Goal: Information Seeking & Learning: Compare options

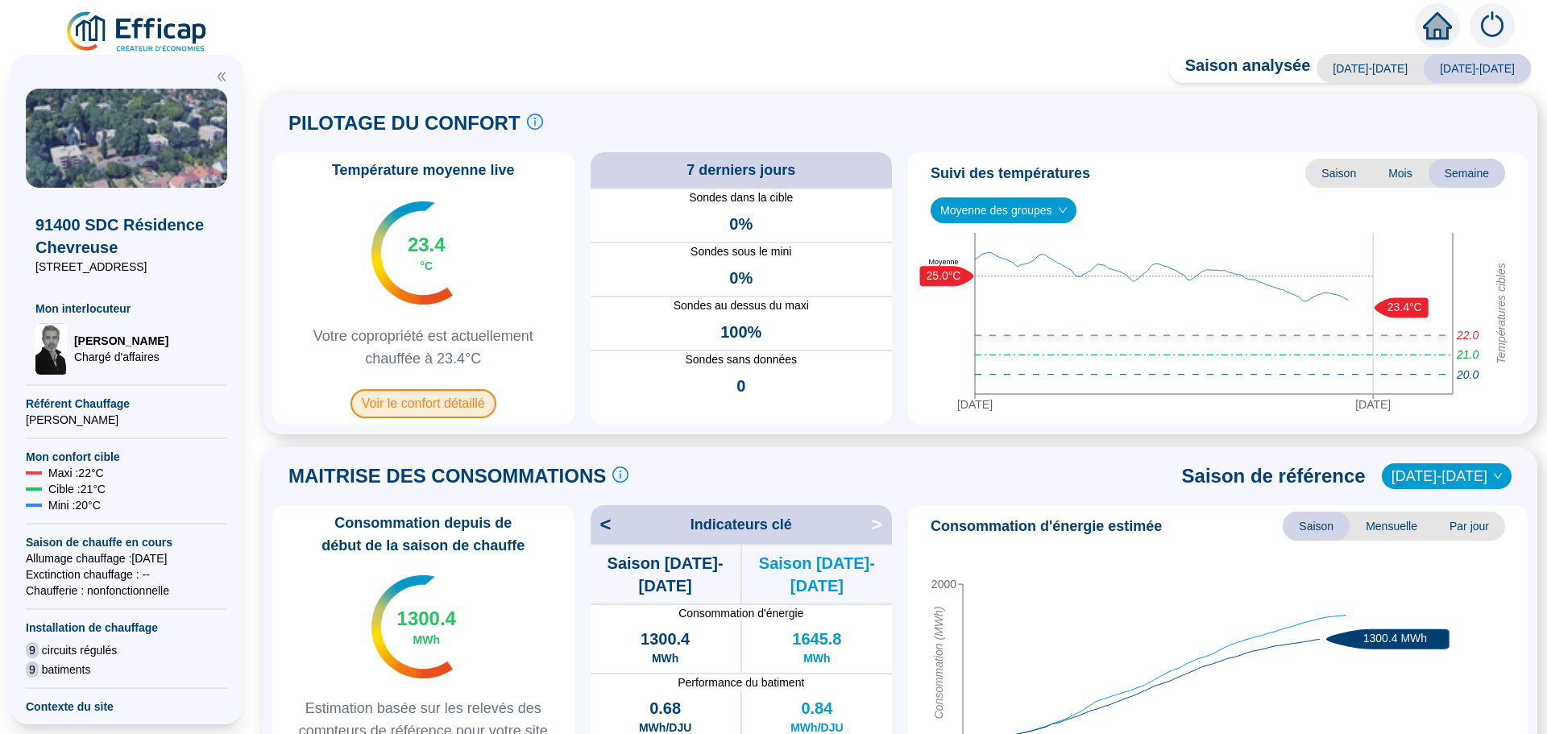
click at [428, 398] on span "Voir le confort détaillé" at bounding box center [424, 403] width 146 height 29
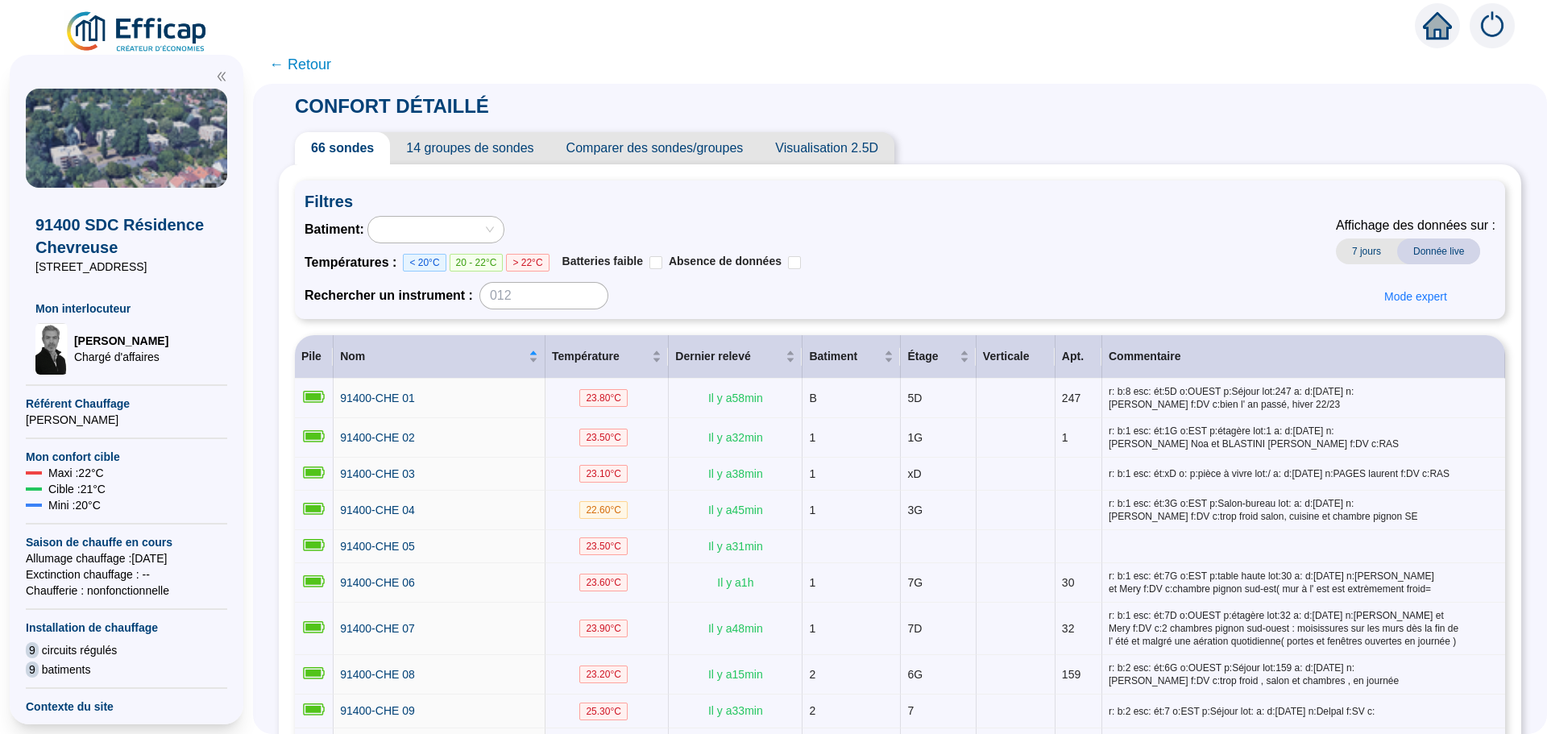
click at [670, 151] on span "Comparer des sondes/groupes" at bounding box center [654, 148] width 209 height 32
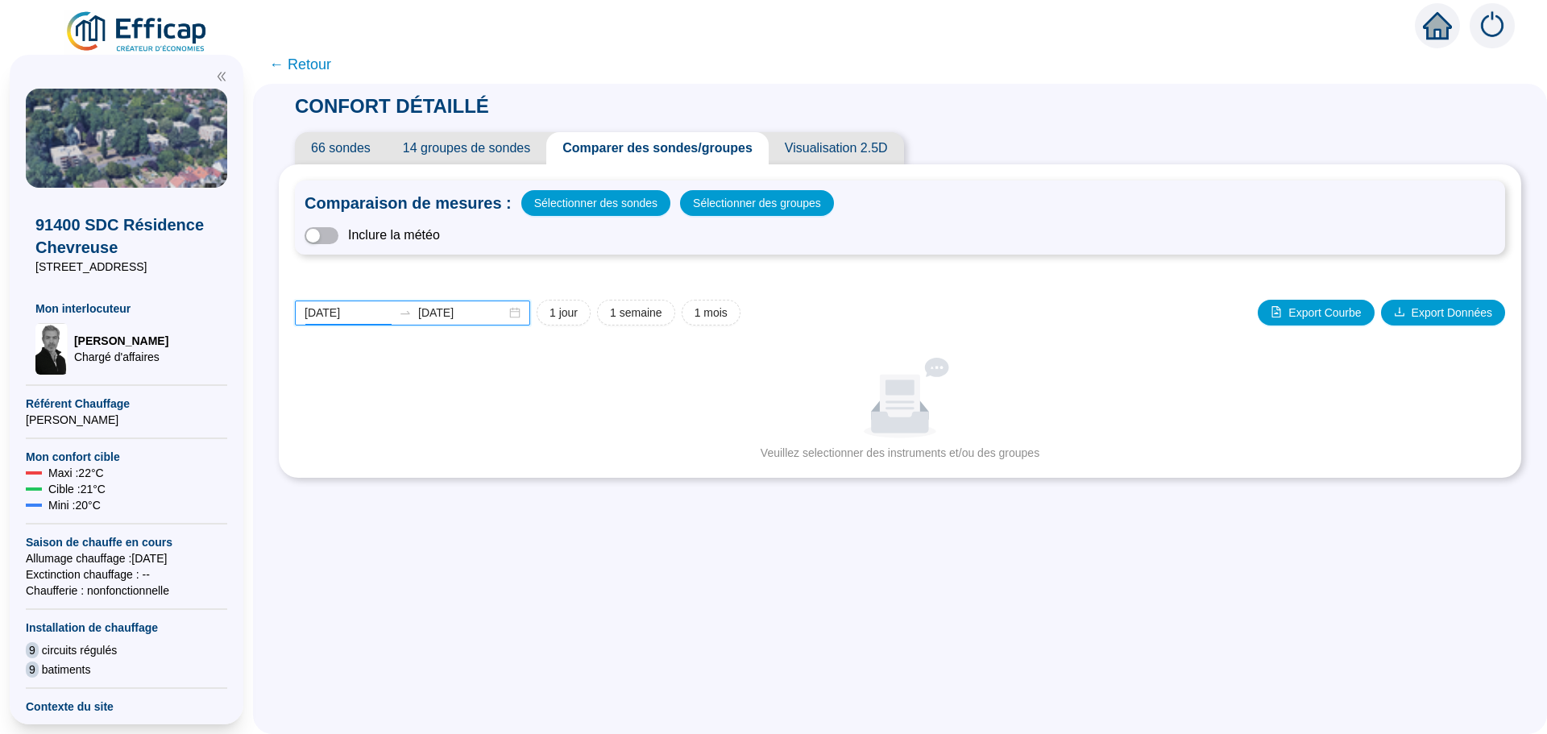
click at [371, 312] on input "[DATE]" at bounding box center [349, 313] width 88 height 17
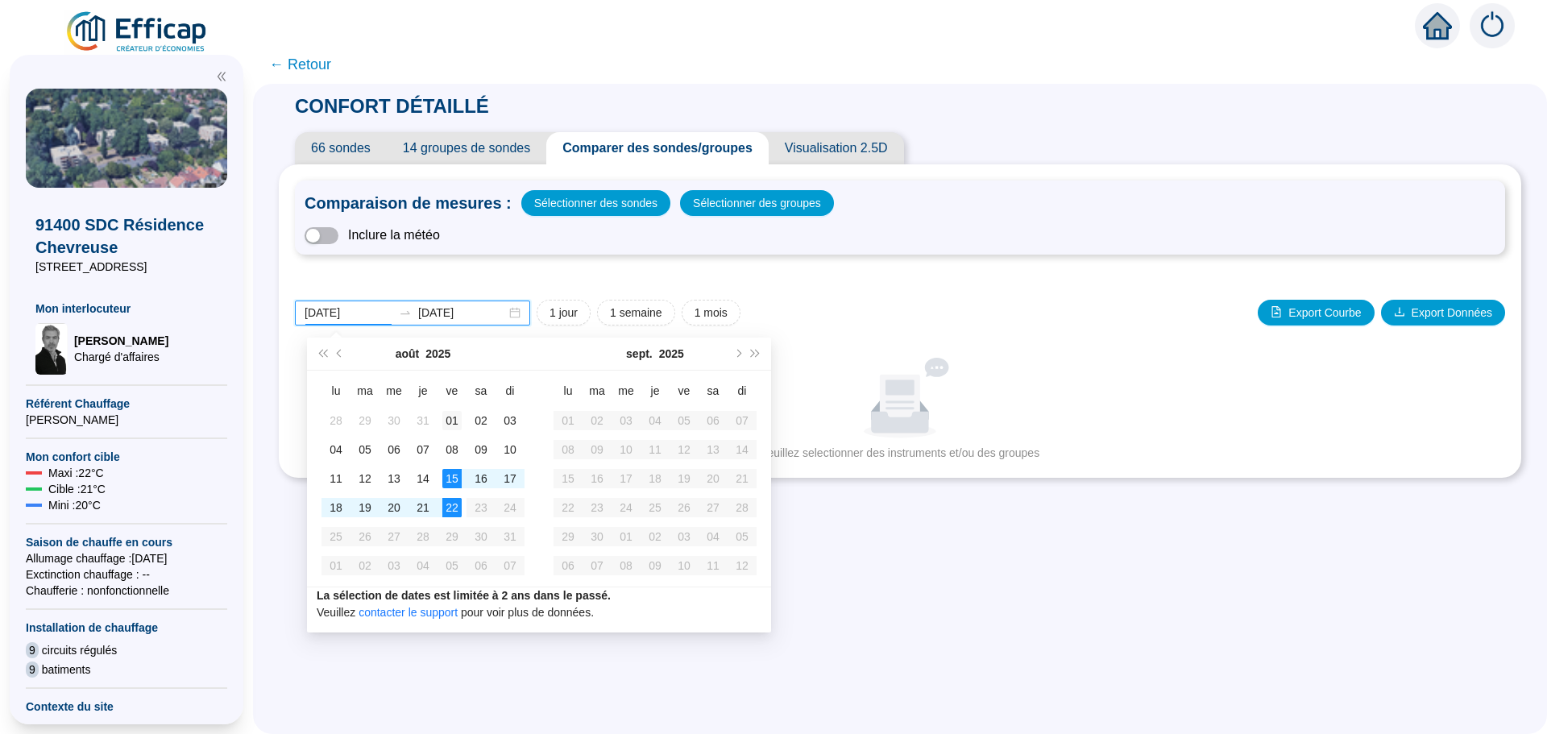
type input "[DATE]"
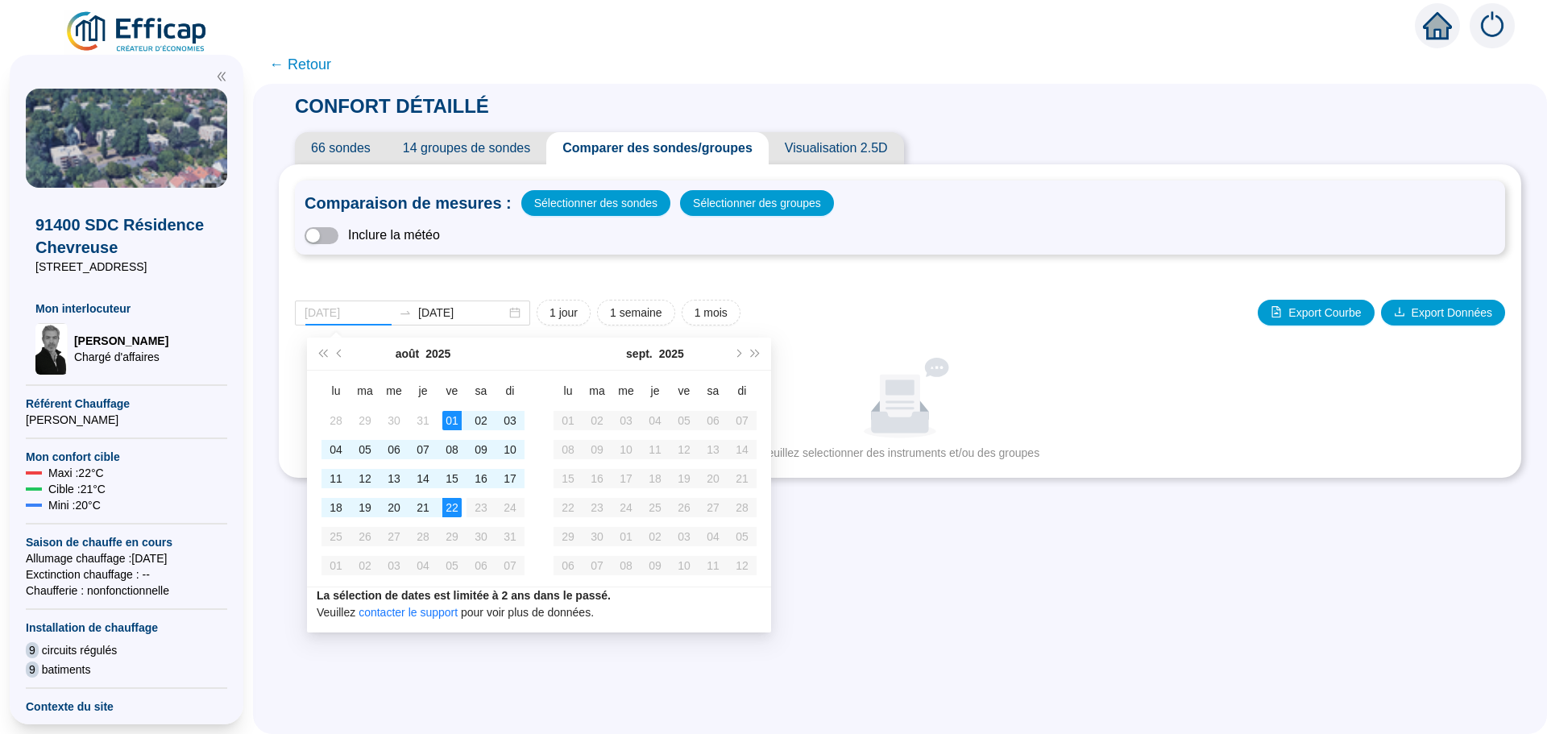
click at [448, 416] on div "01" at bounding box center [451, 420] width 19 height 19
type input "[DATE]"
click at [449, 505] on div "22" at bounding box center [451, 507] width 19 height 19
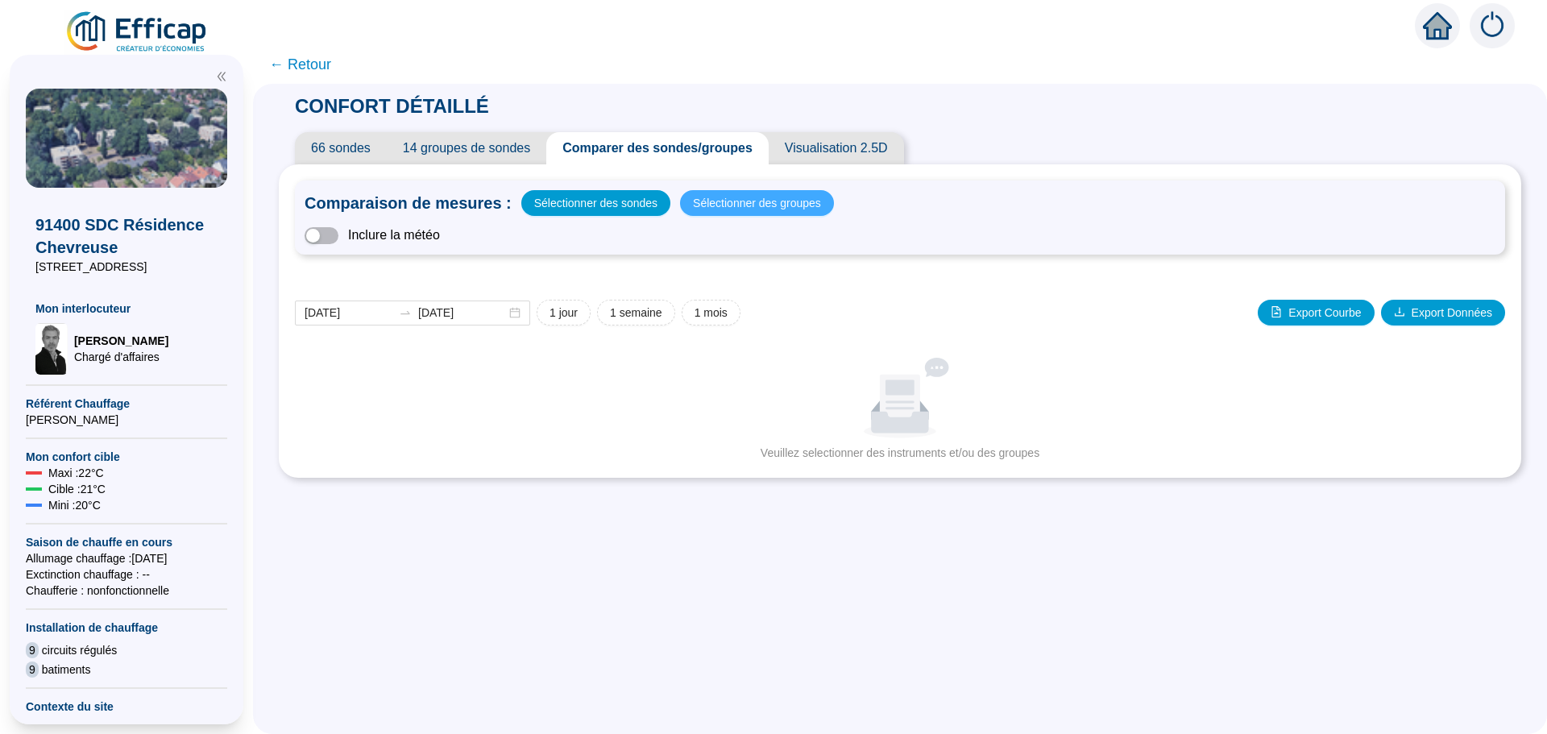
click at [723, 204] on span "Sélectionner des groupes" at bounding box center [757, 203] width 128 height 23
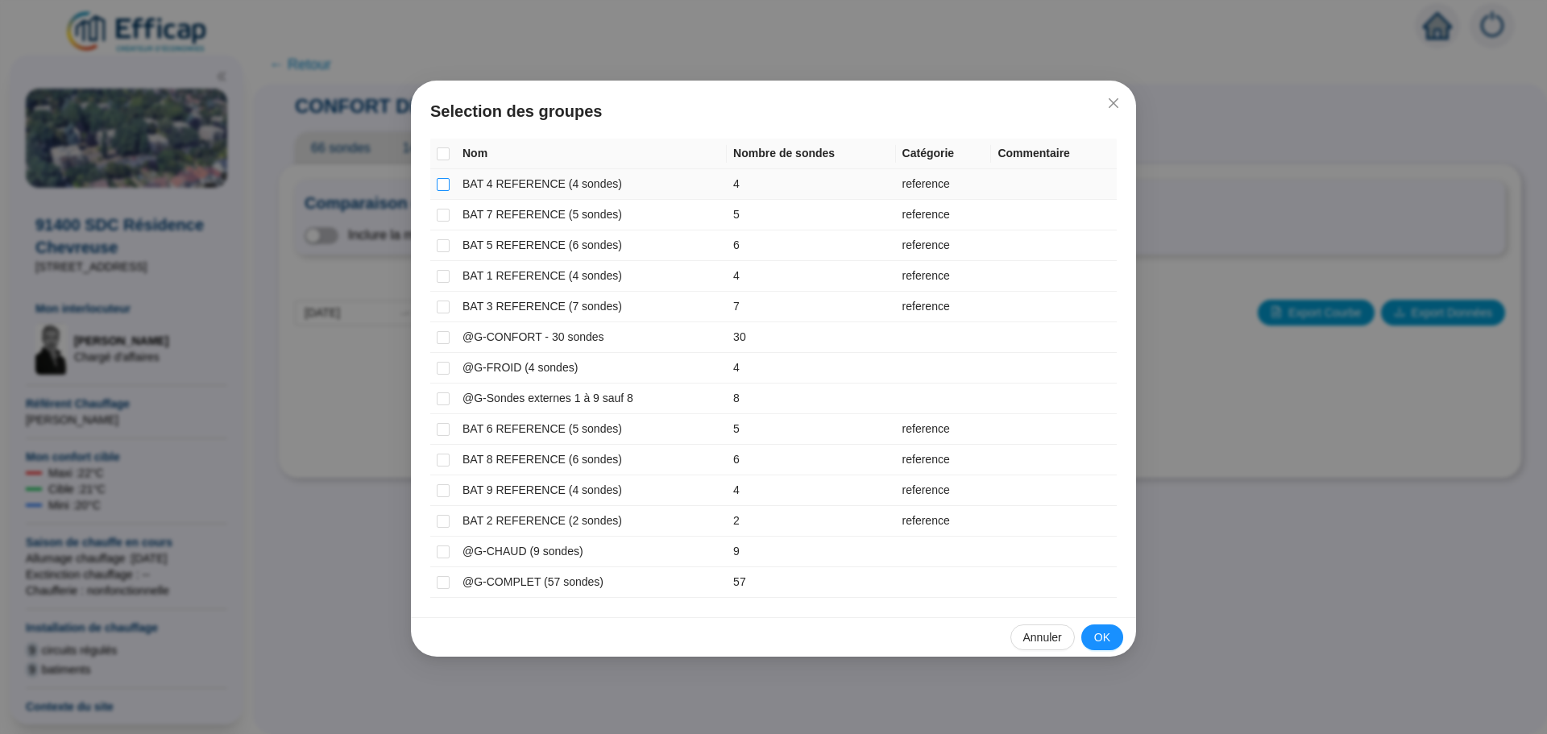
click at [448, 184] on input "checkbox" at bounding box center [443, 184] width 13 height 13
checkbox input "true"
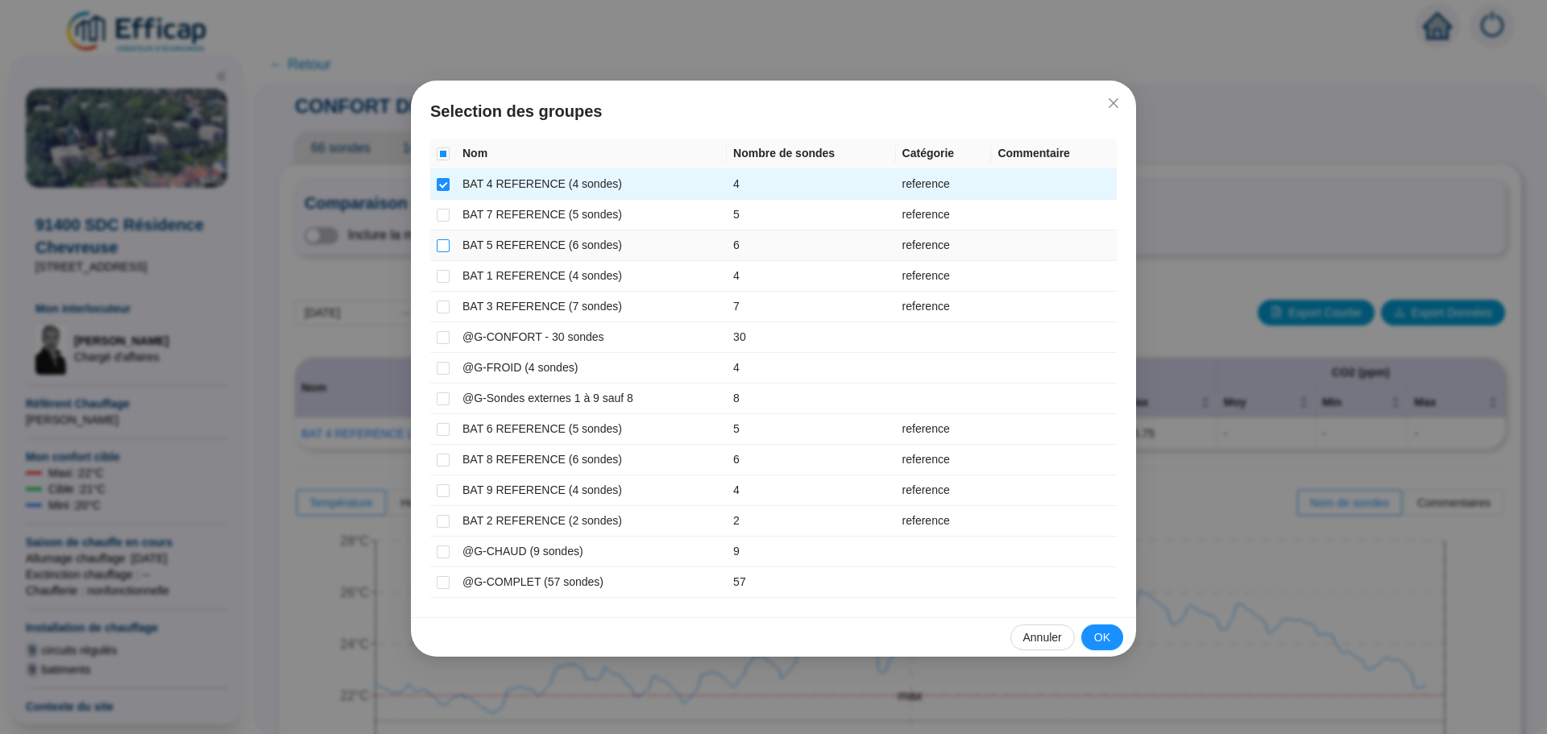
click at [449, 250] on input "checkbox" at bounding box center [443, 245] width 13 height 13
checkbox input "true"
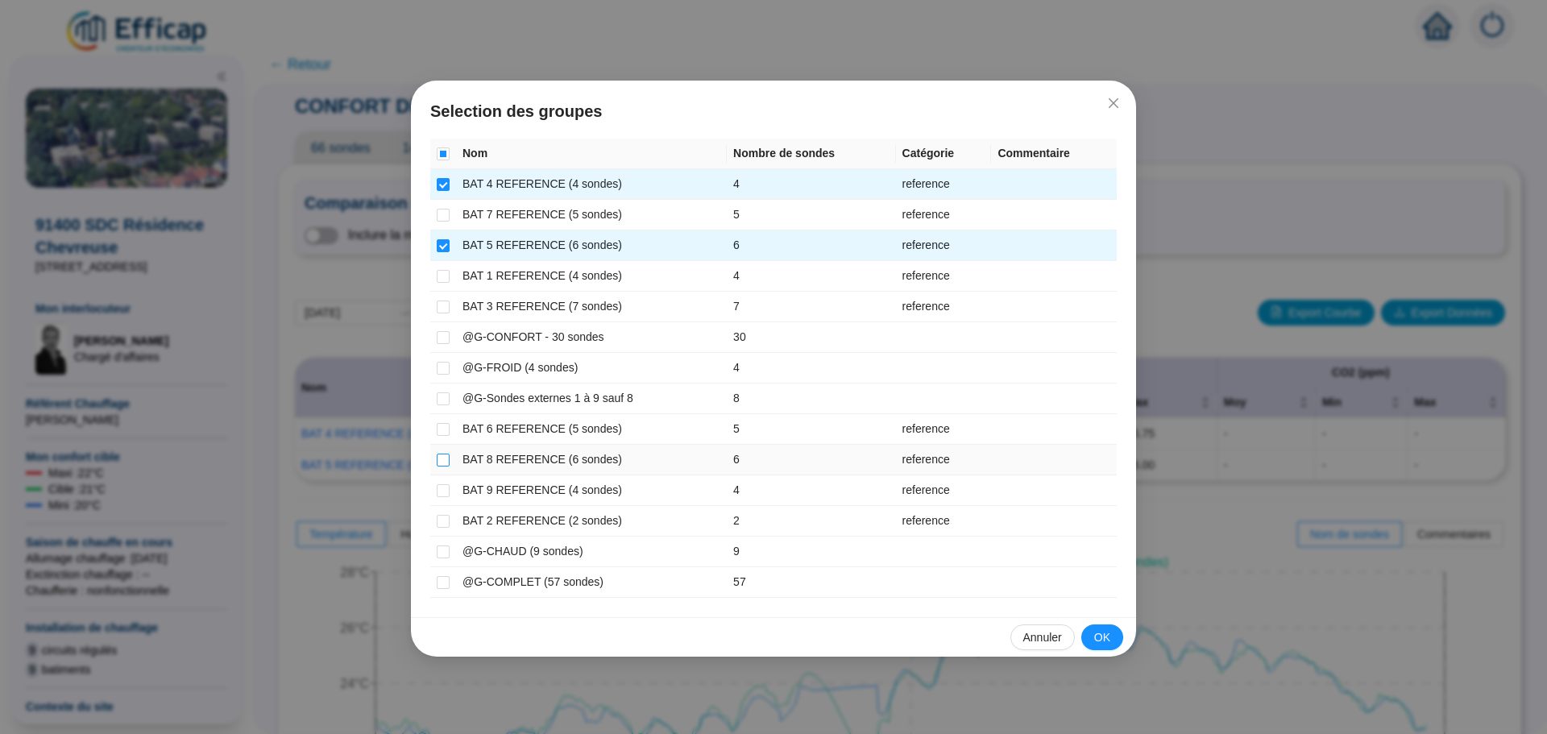
click at [442, 458] on input "checkbox" at bounding box center [443, 460] width 13 height 13
checkbox input "true"
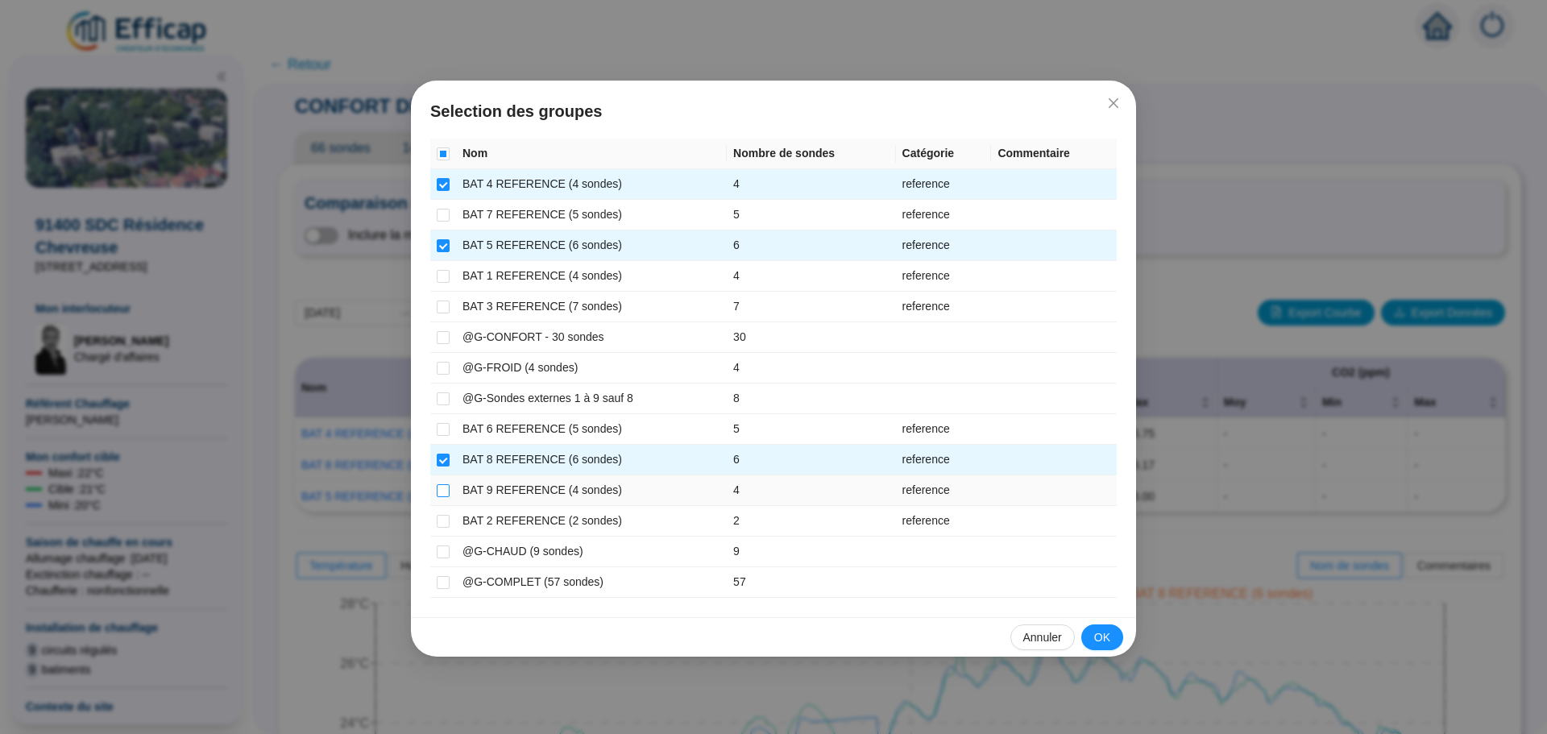
click at [439, 487] on input "checkbox" at bounding box center [443, 490] width 13 height 13
checkbox input "true"
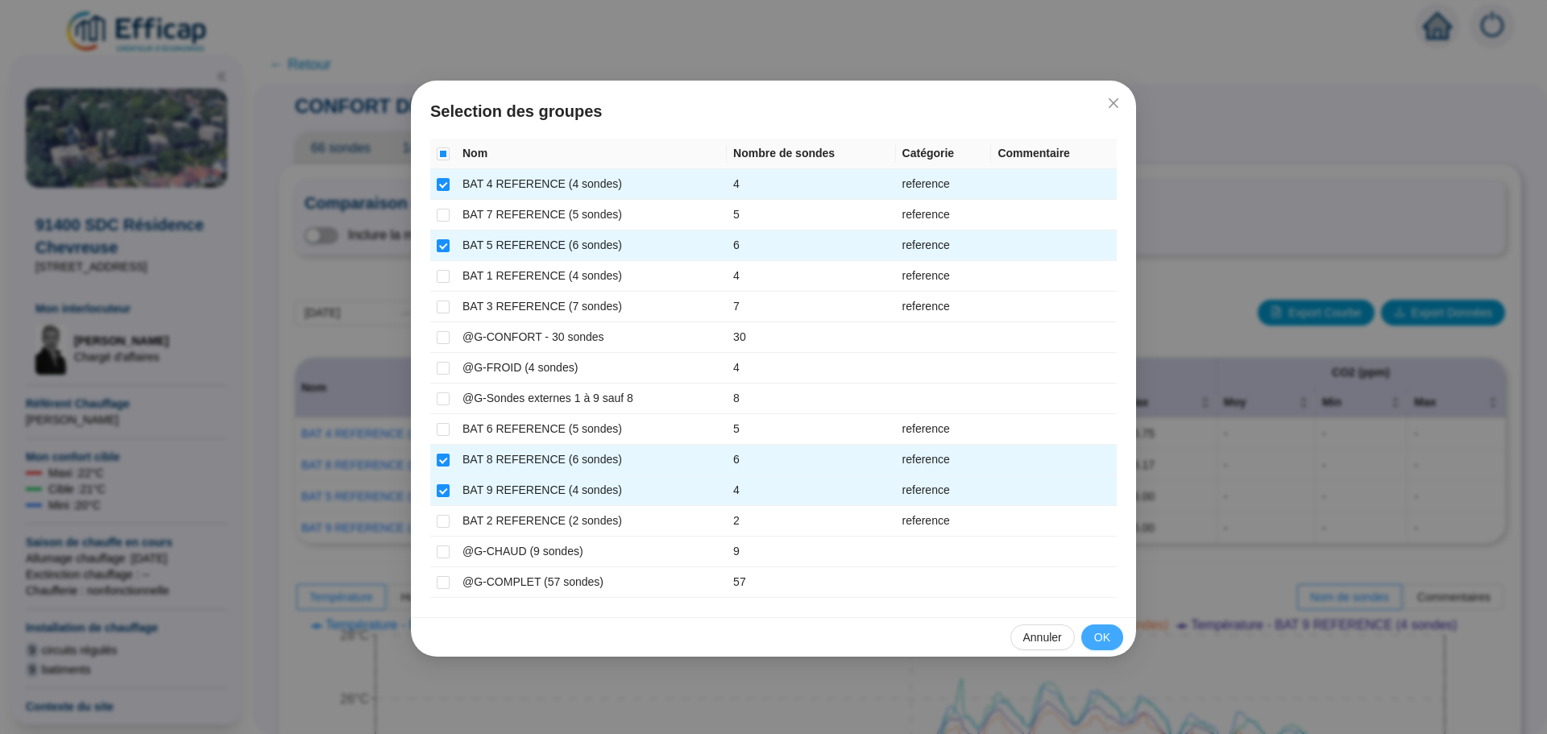
click at [1108, 637] on span "OK" at bounding box center [1102, 637] width 16 height 17
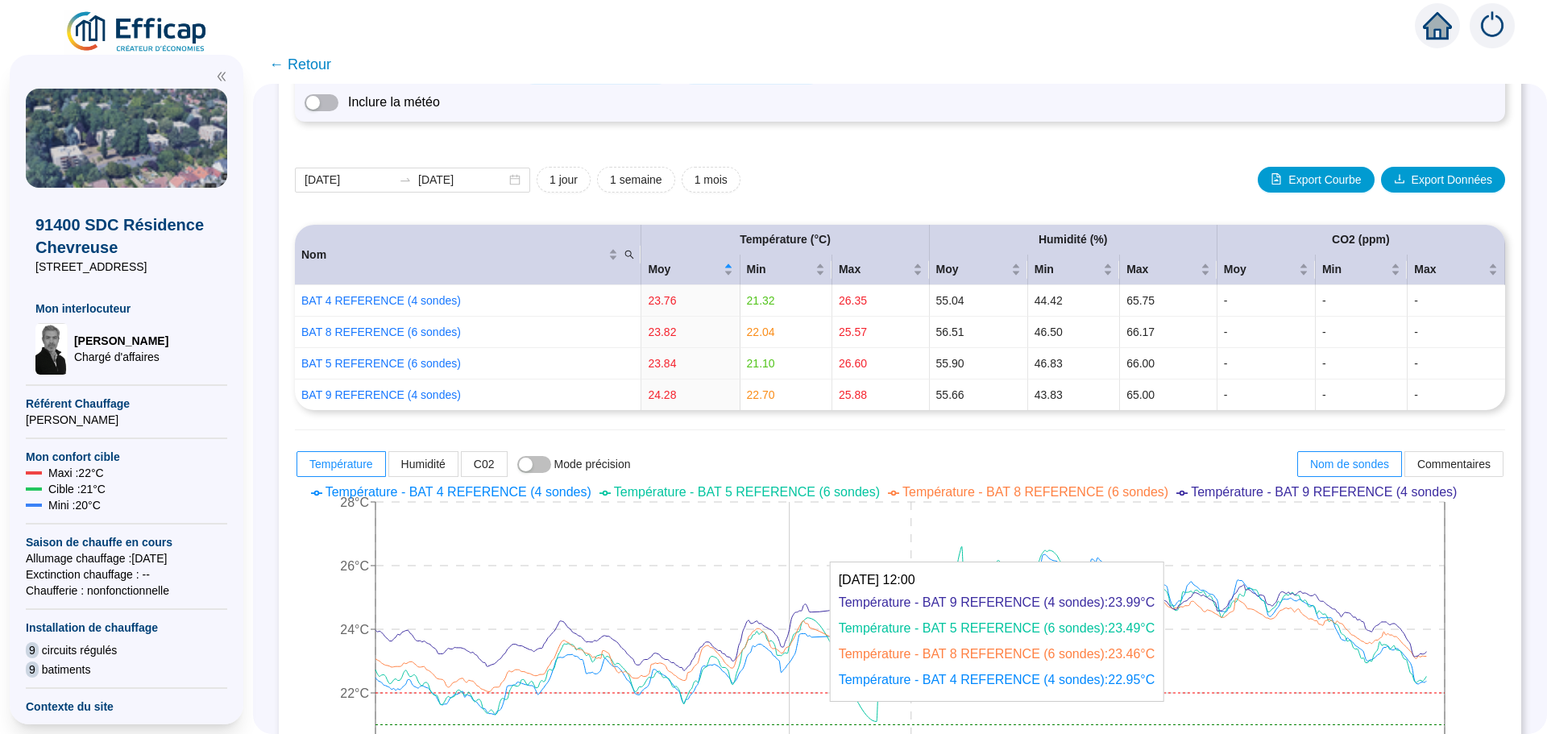
scroll to position [161, 0]
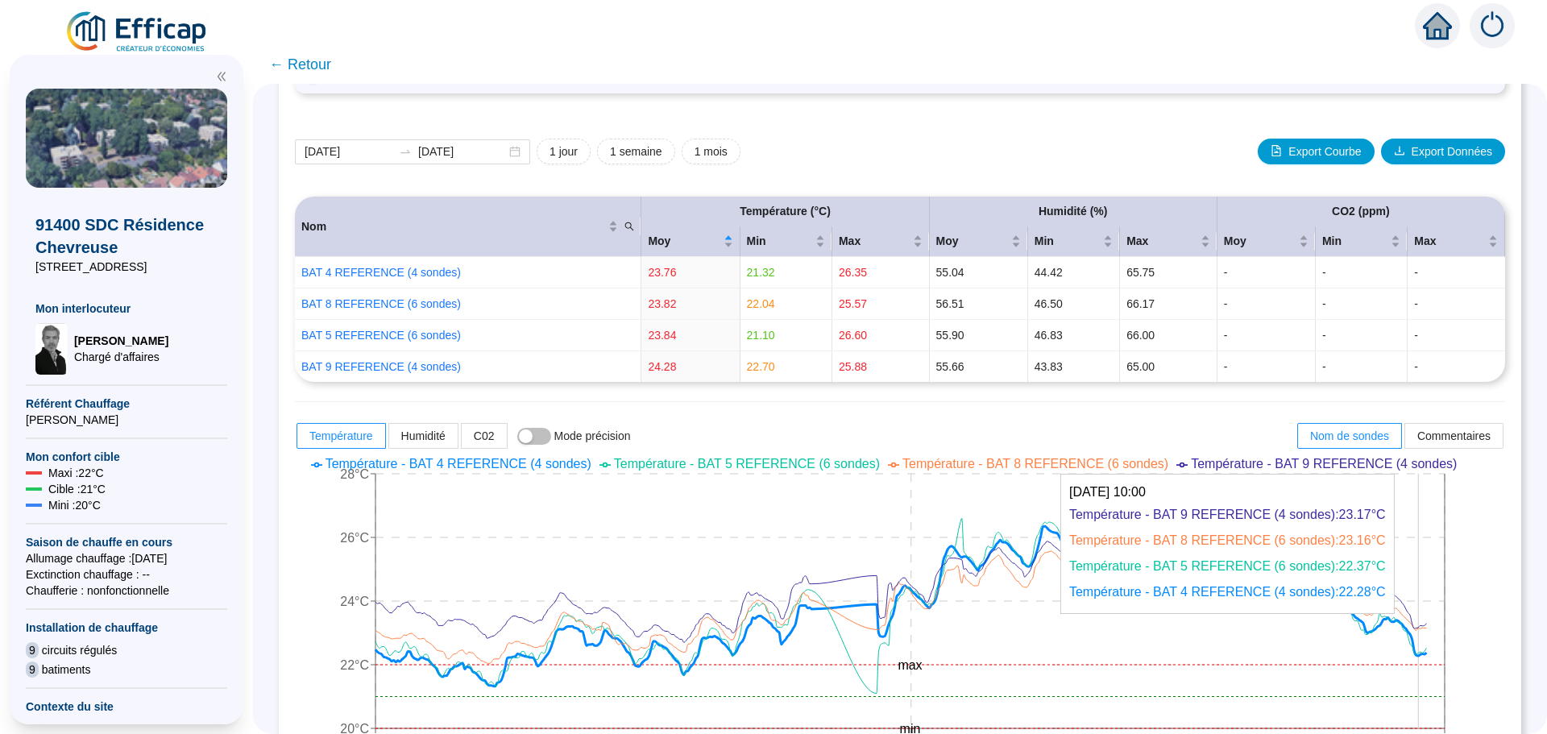
click at [1430, 650] on icon "[DATE] 00:00 [DATE] 00:00 [DATE] 23:00 20°C 22°C 24°C 26°C 28°C min max" at bounding box center [888, 603] width 1186 height 306
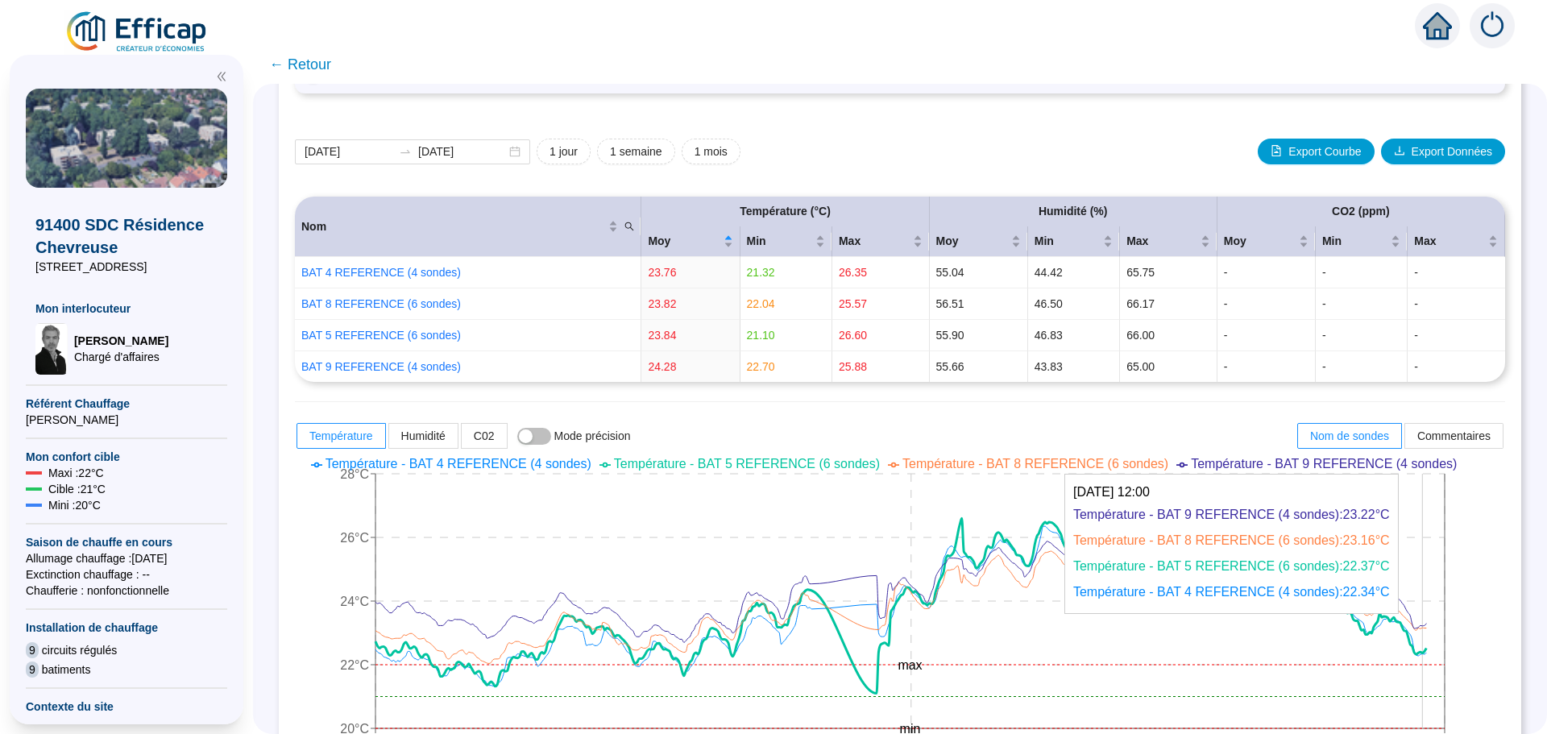
click at [1426, 652] on icon at bounding box center [900, 605] width 1051 height 175
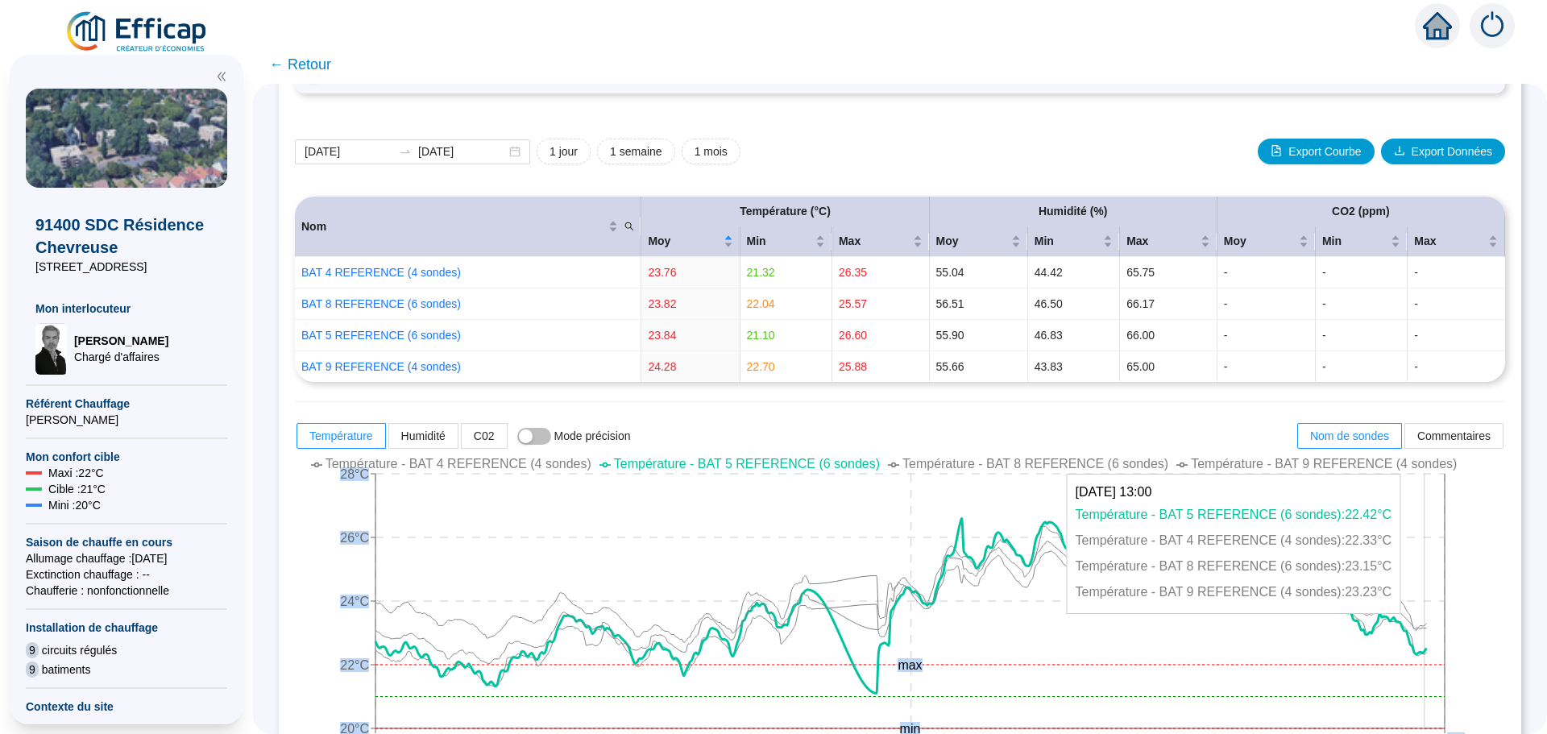
click at [1436, 626] on icon "[DATE] 00:00 [DATE] 00:00 [DATE] 23:00 20°C 22°C 24°C 26°C 28°C min max" at bounding box center [888, 603] width 1186 height 306
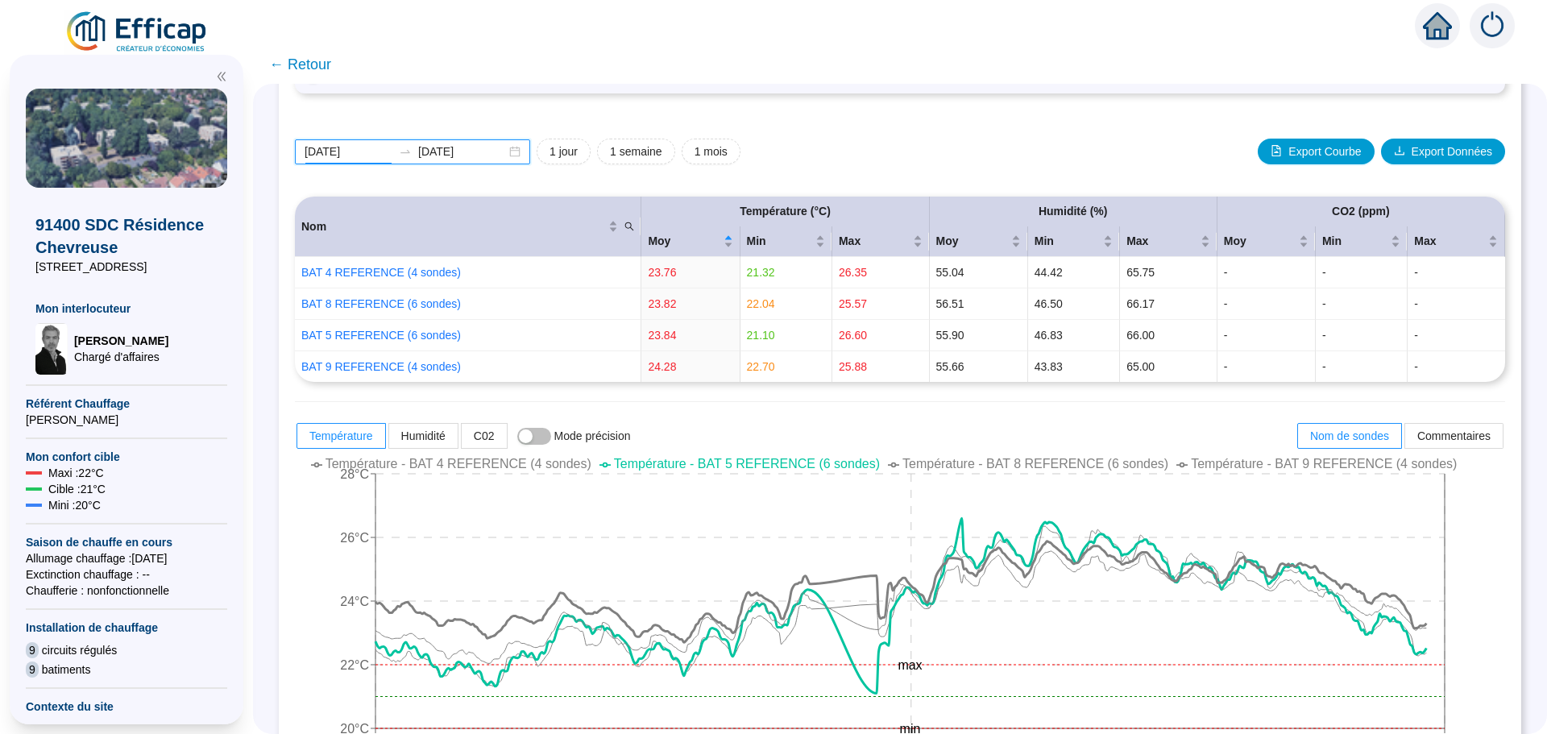
click at [375, 150] on input "[DATE]" at bounding box center [349, 151] width 88 height 17
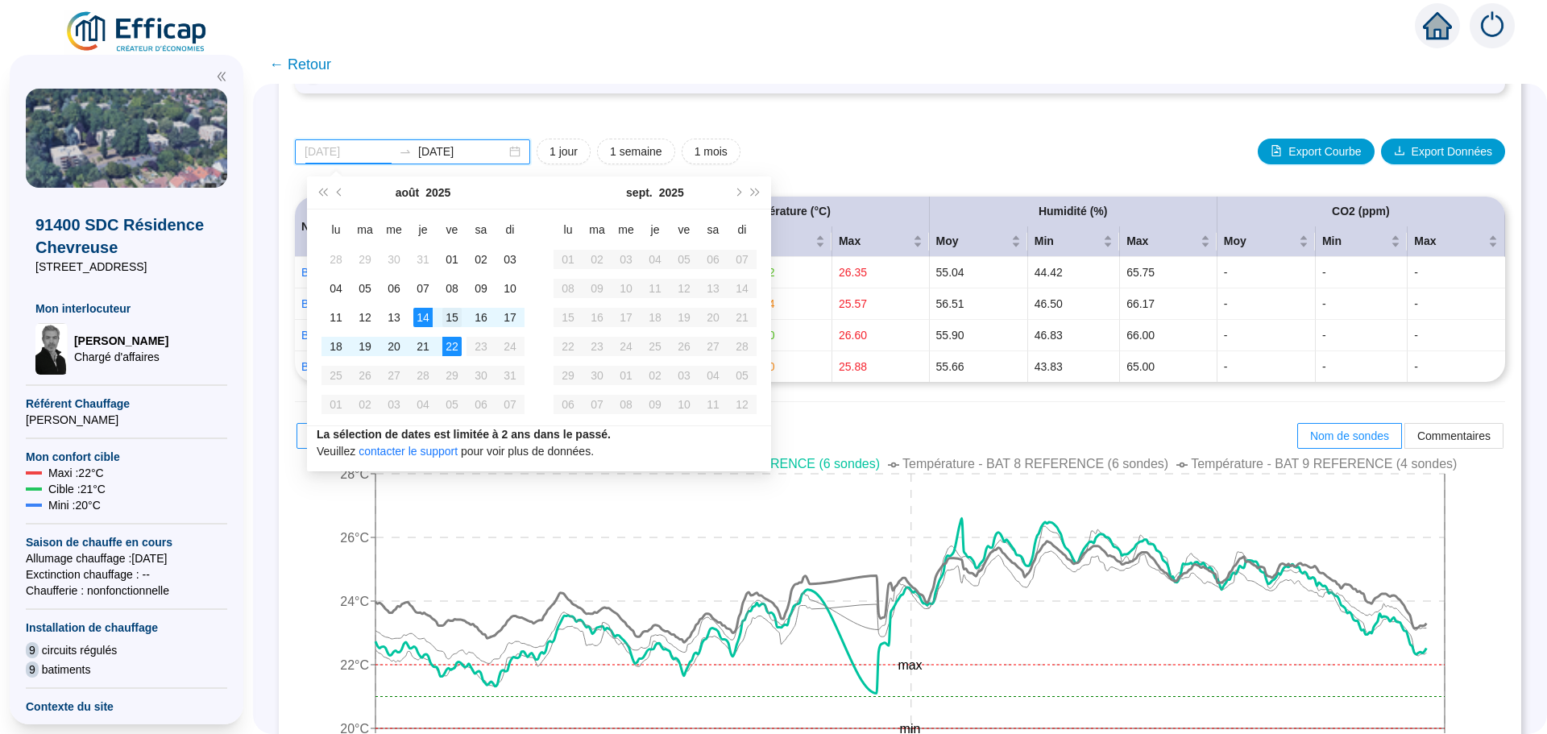
type input "[DATE]"
click at [453, 319] on div "15" at bounding box center [451, 317] width 19 height 19
click at [453, 340] on div "22" at bounding box center [451, 346] width 19 height 19
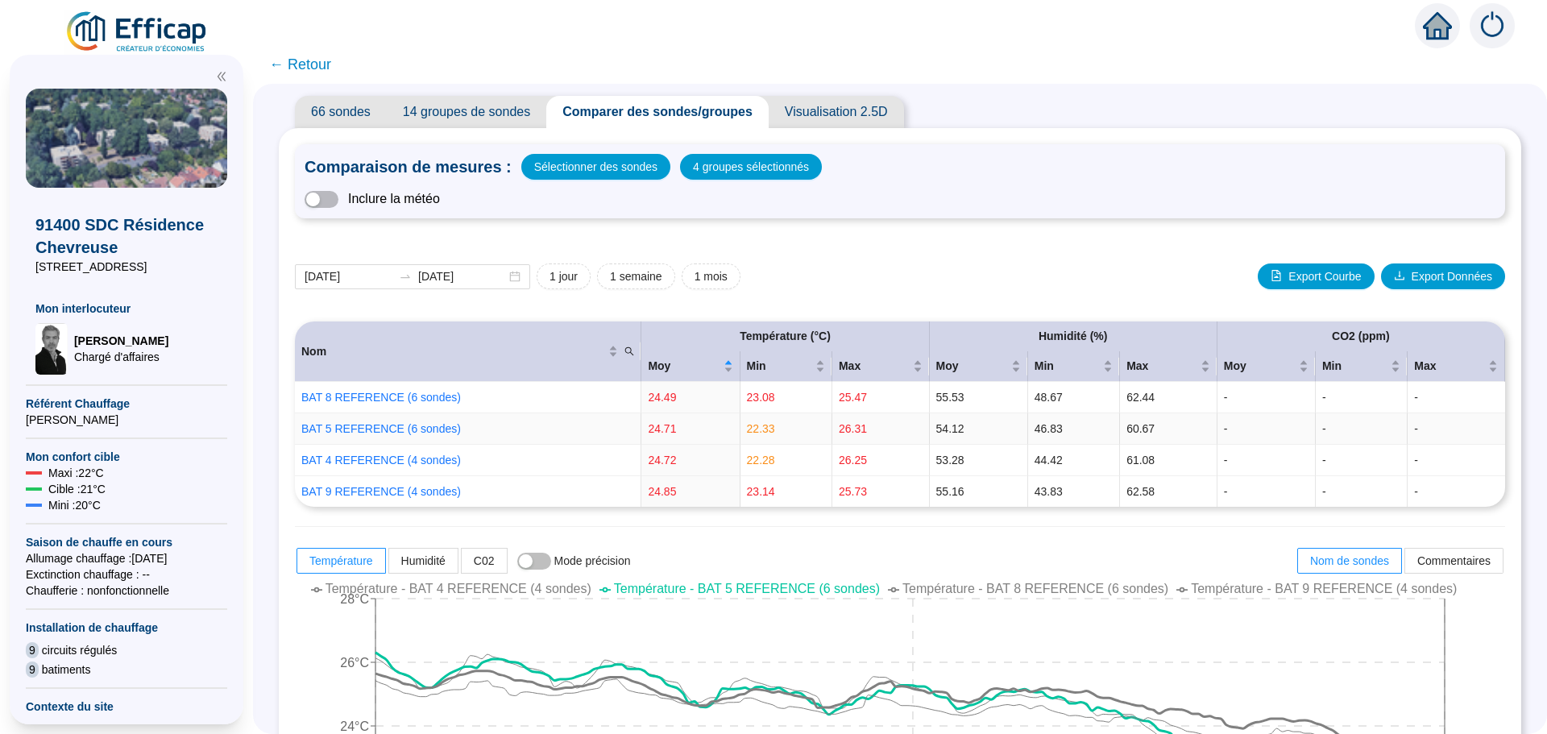
scroll to position [0, 0]
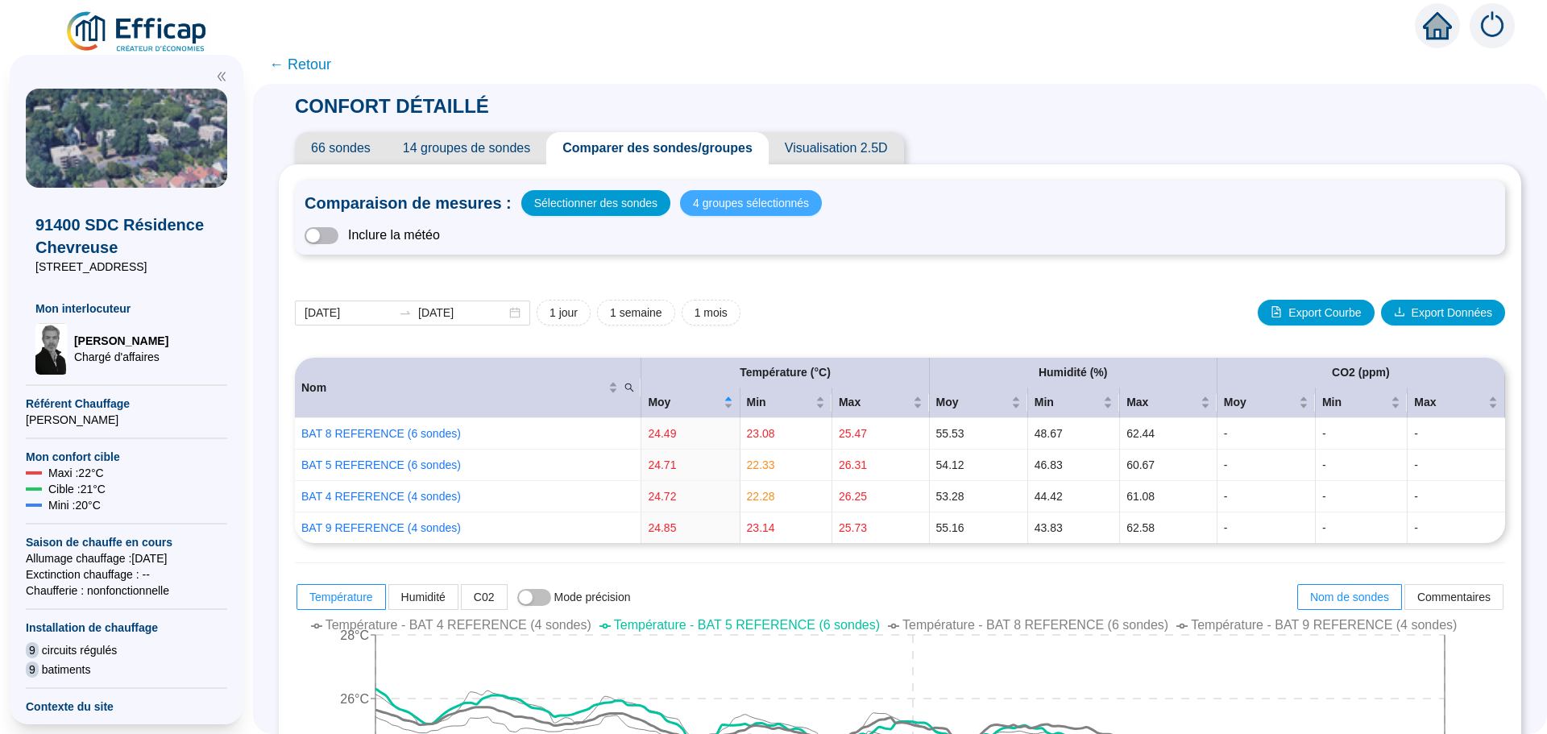
click at [725, 211] on span "4 groupes sélectionnés" at bounding box center [751, 203] width 116 height 23
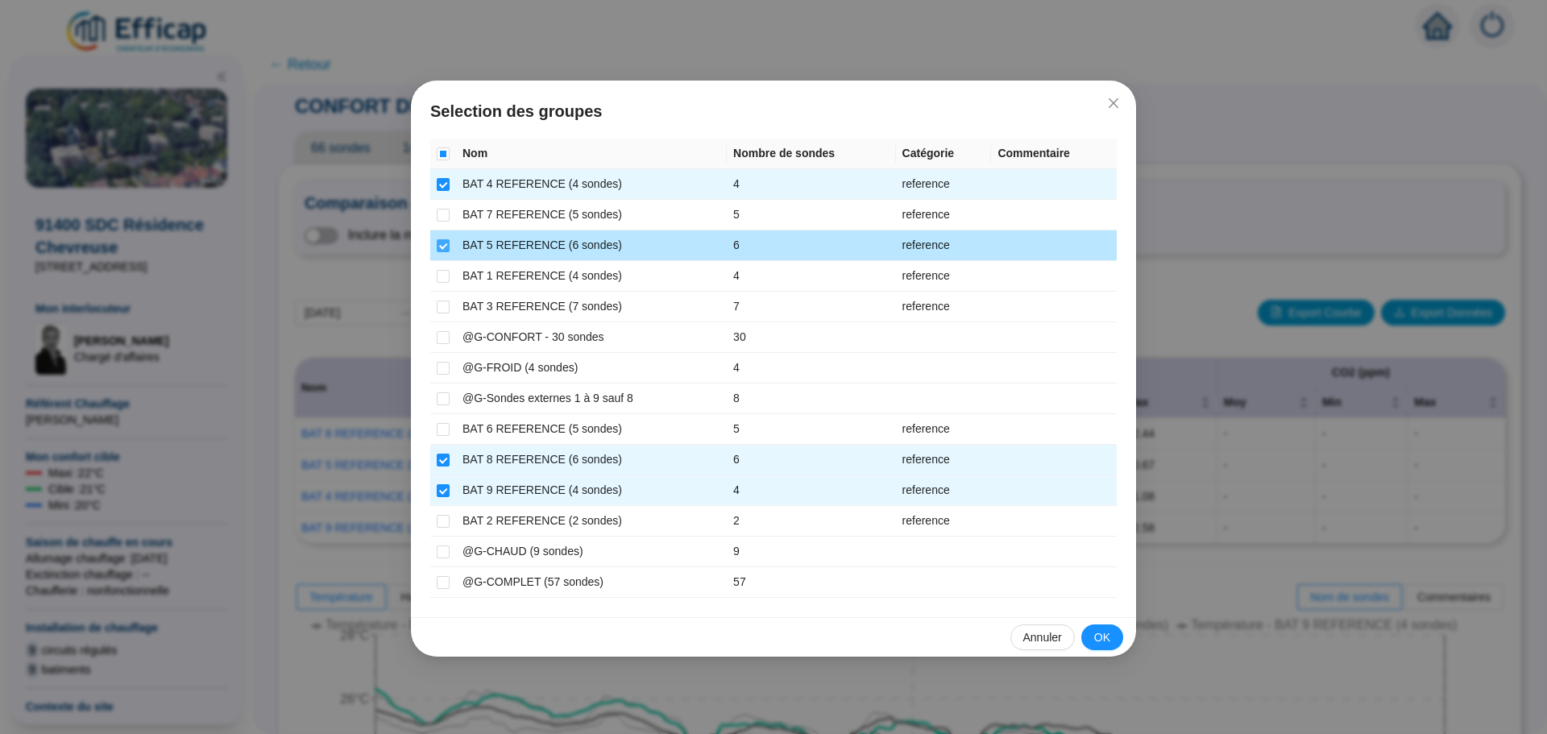
click at [445, 245] on input "checkbox" at bounding box center [443, 245] width 13 height 13
checkbox input "false"
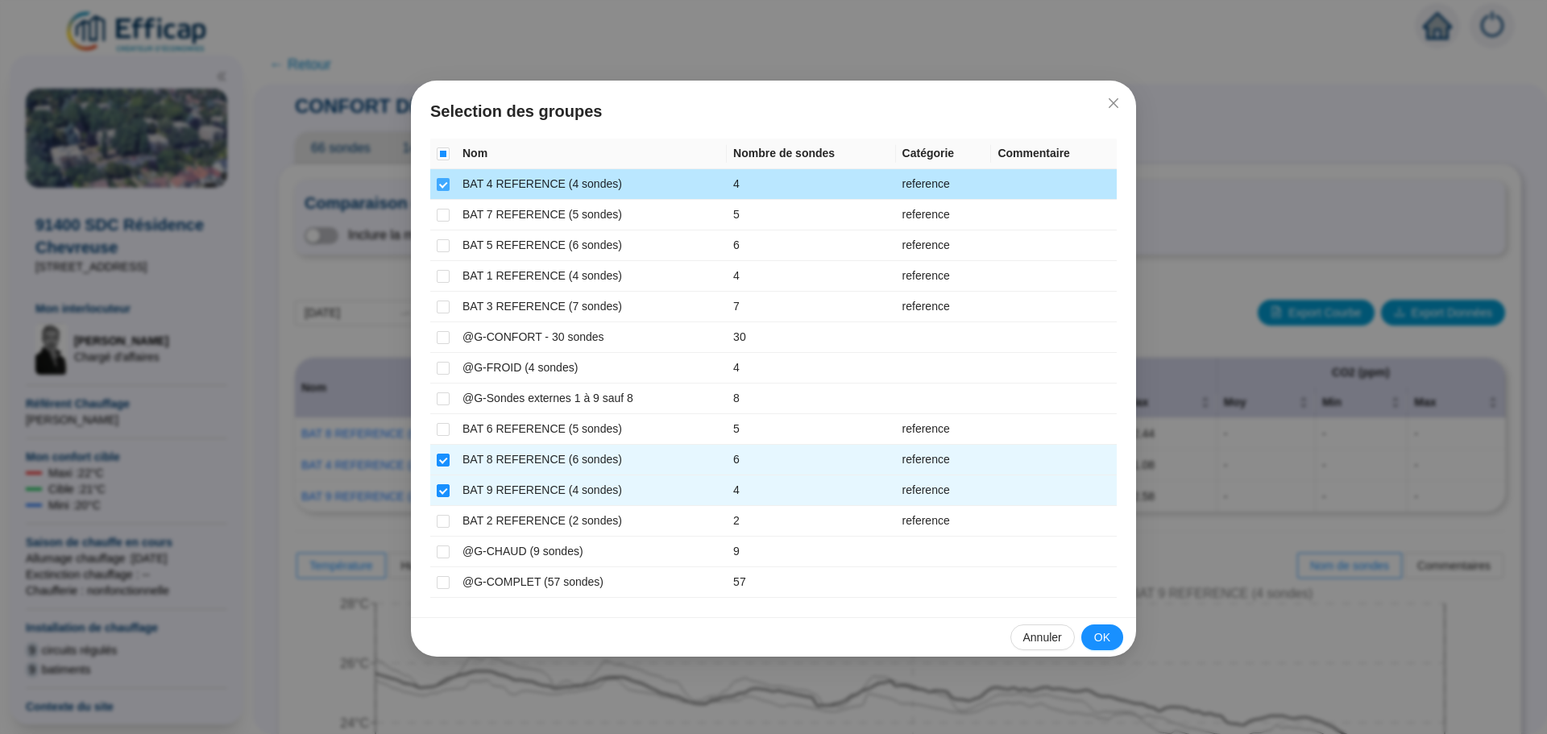
click at [442, 186] on input "checkbox" at bounding box center [443, 184] width 13 height 13
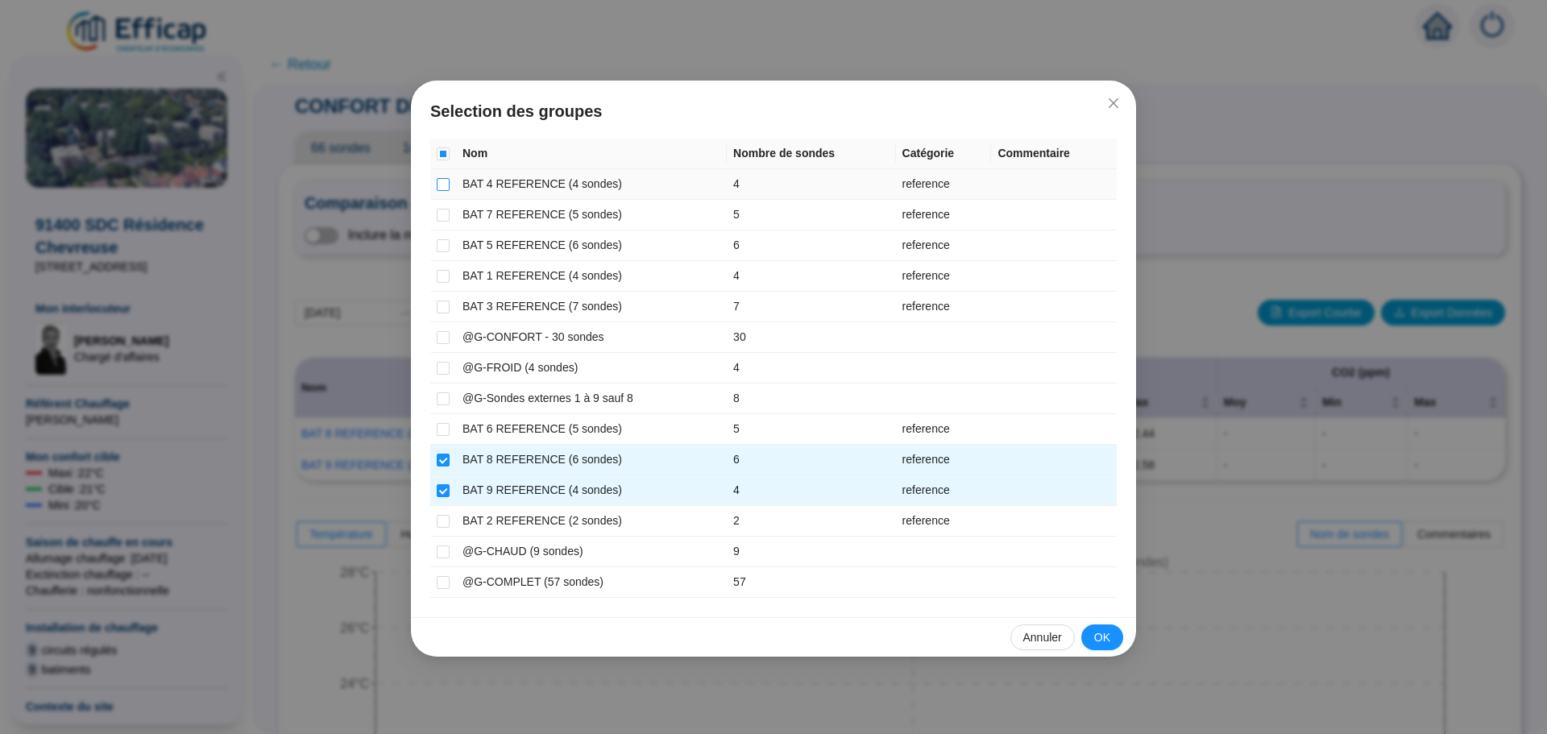
click at [442, 186] on input "checkbox" at bounding box center [443, 184] width 13 height 13
checkbox input "true"
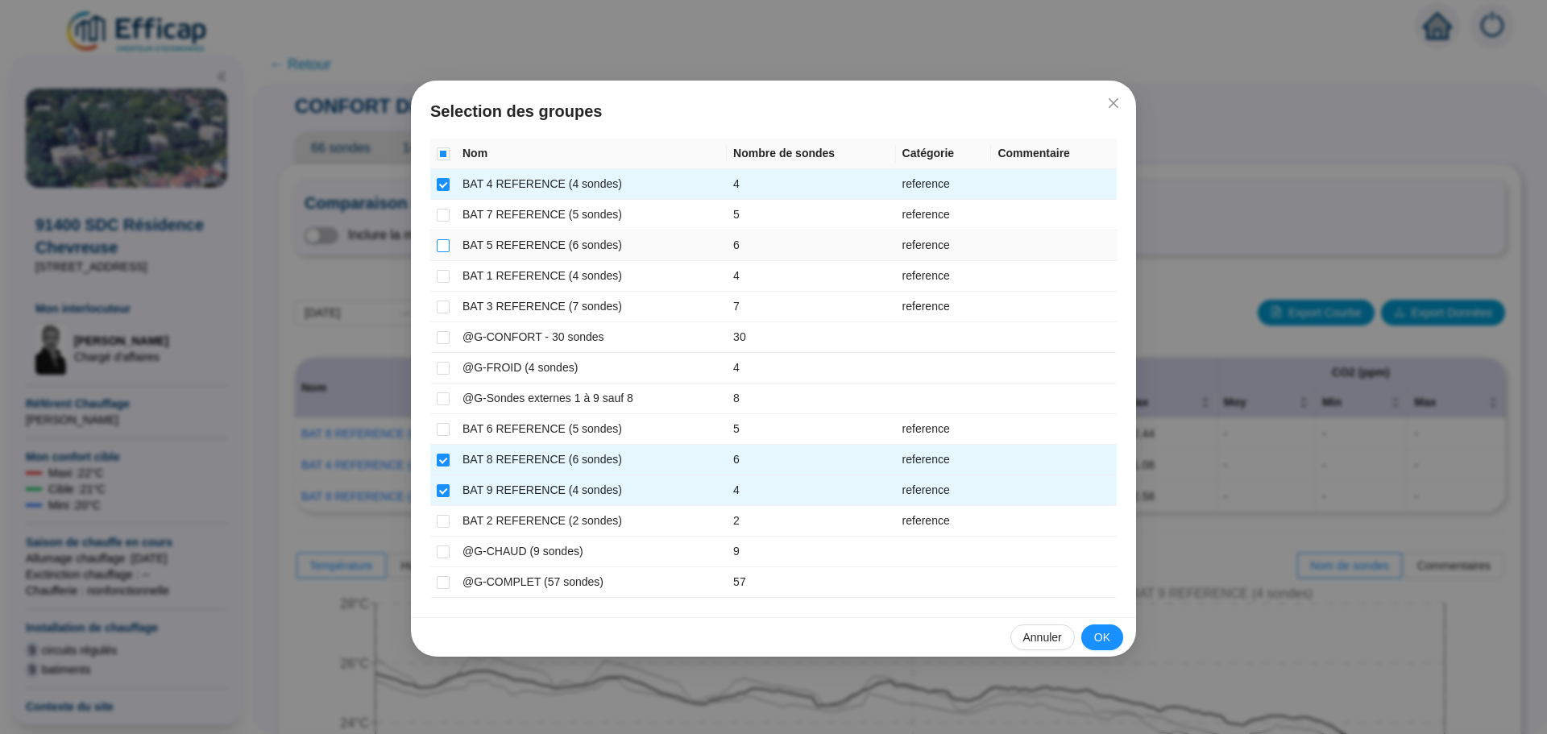
click at [444, 239] on input "checkbox" at bounding box center [443, 245] width 13 height 13
checkbox input "true"
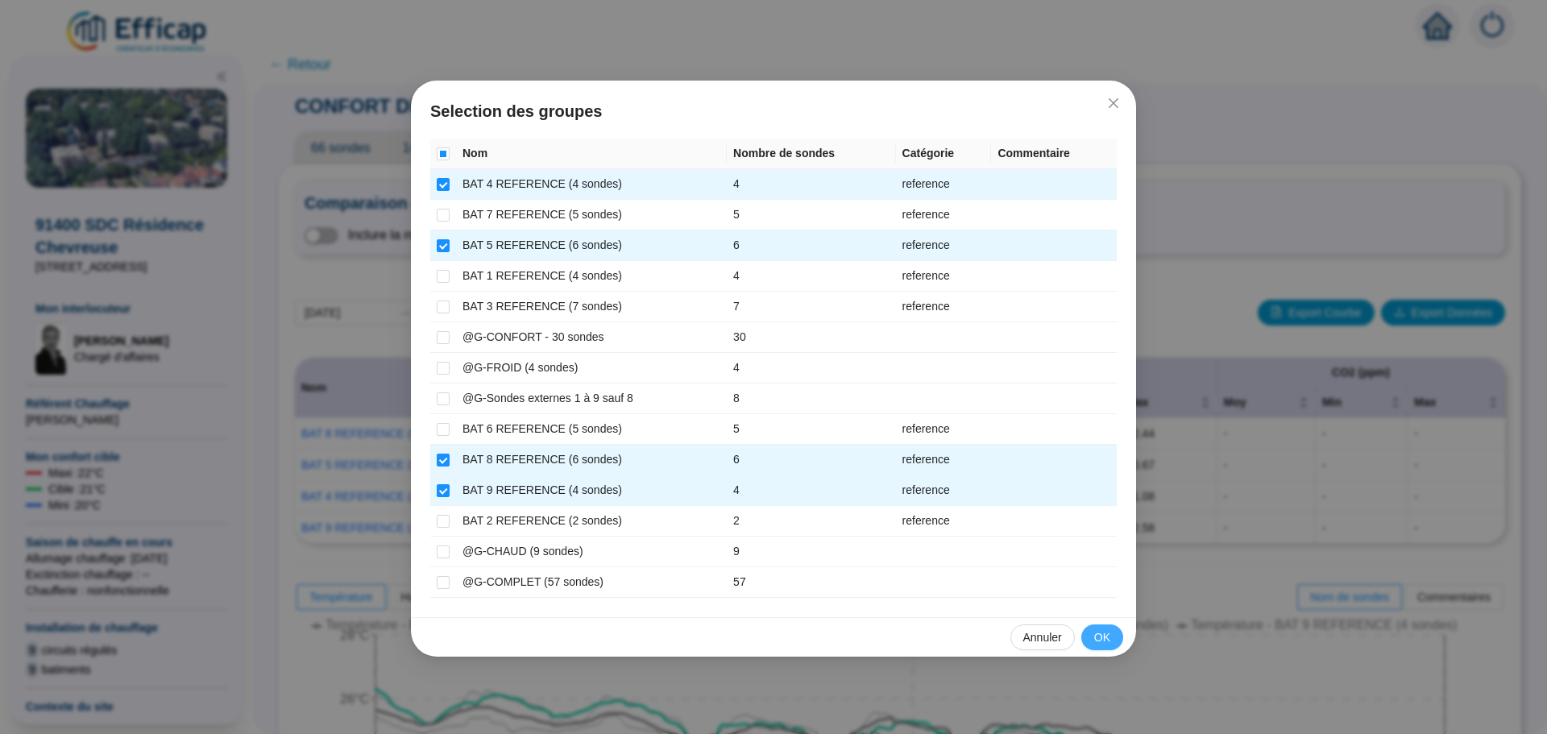
click at [1099, 639] on span "OK" at bounding box center [1102, 637] width 16 height 17
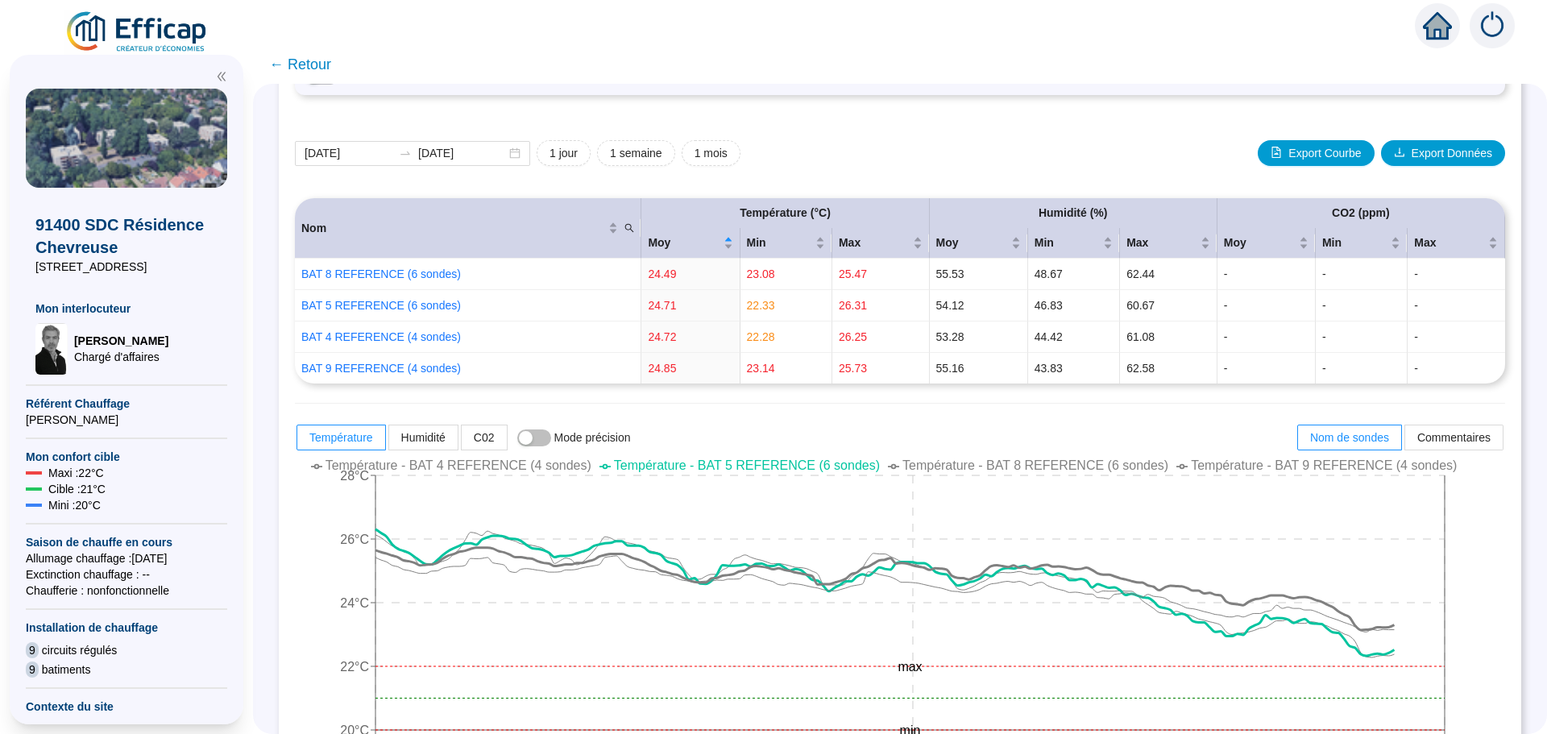
scroll to position [161, 0]
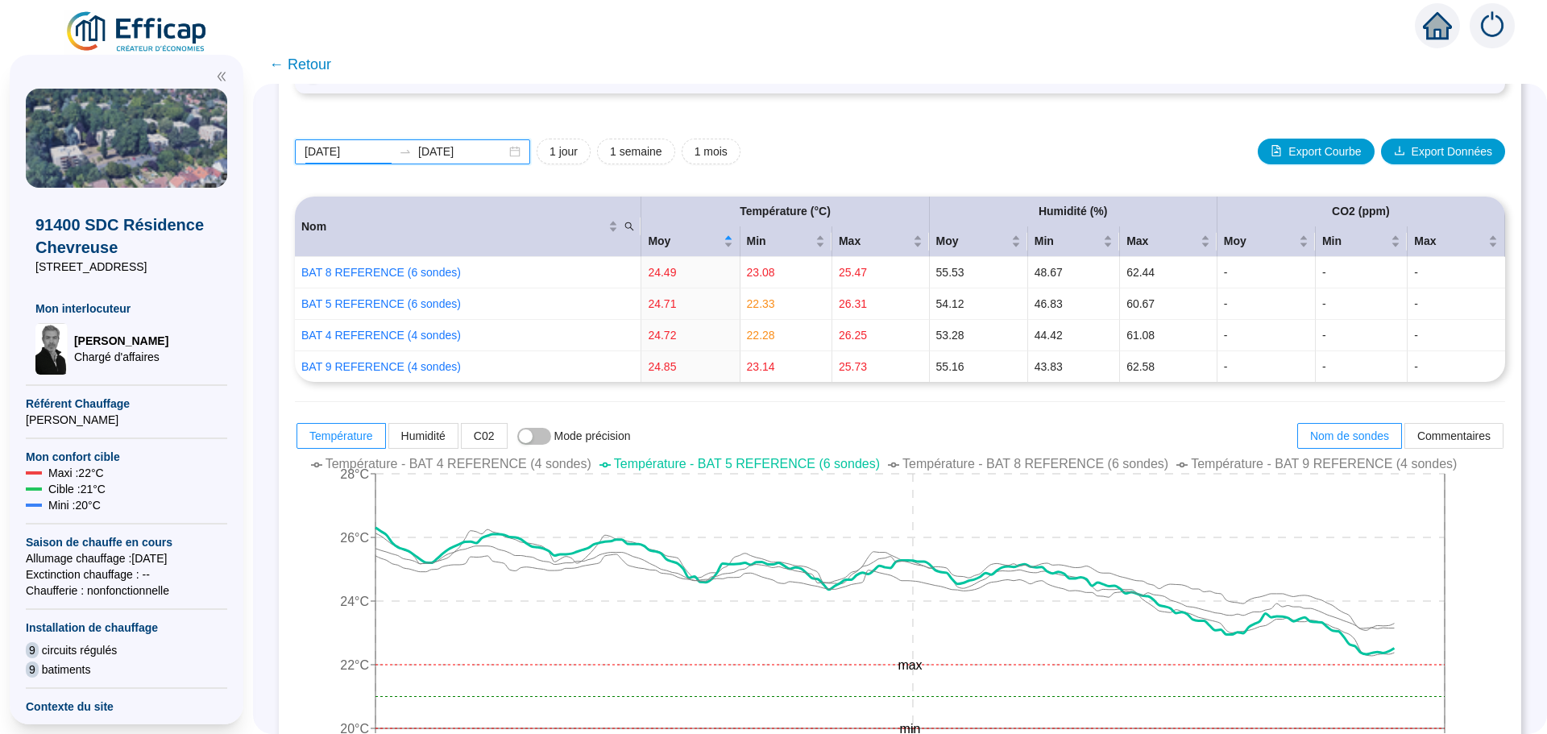
click at [372, 147] on input "[DATE]" at bounding box center [349, 151] width 88 height 17
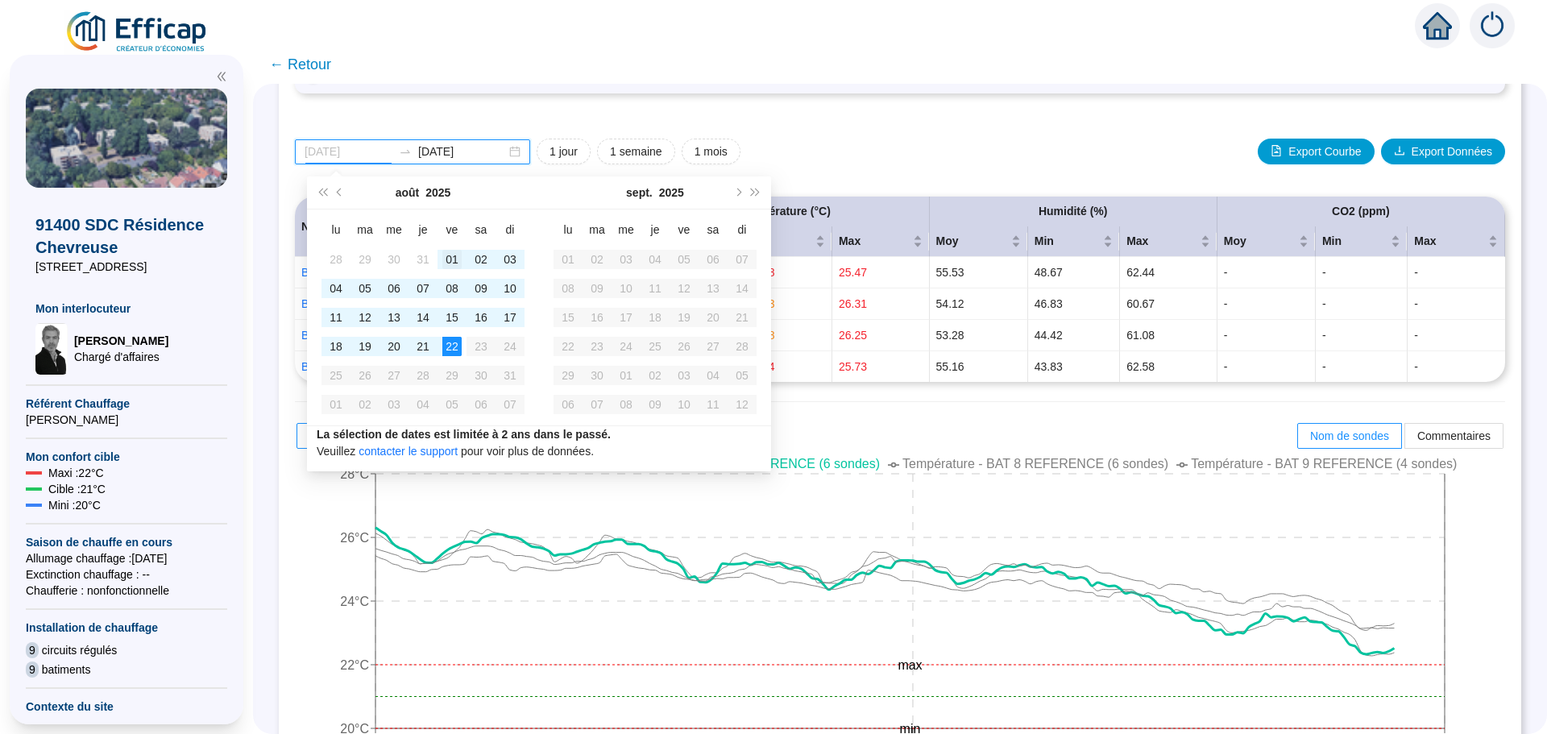
type input "[DATE]"
click at [454, 258] on div "01" at bounding box center [451, 259] width 19 height 19
type input "[DATE]"
click at [451, 318] on div "15" at bounding box center [451, 317] width 19 height 19
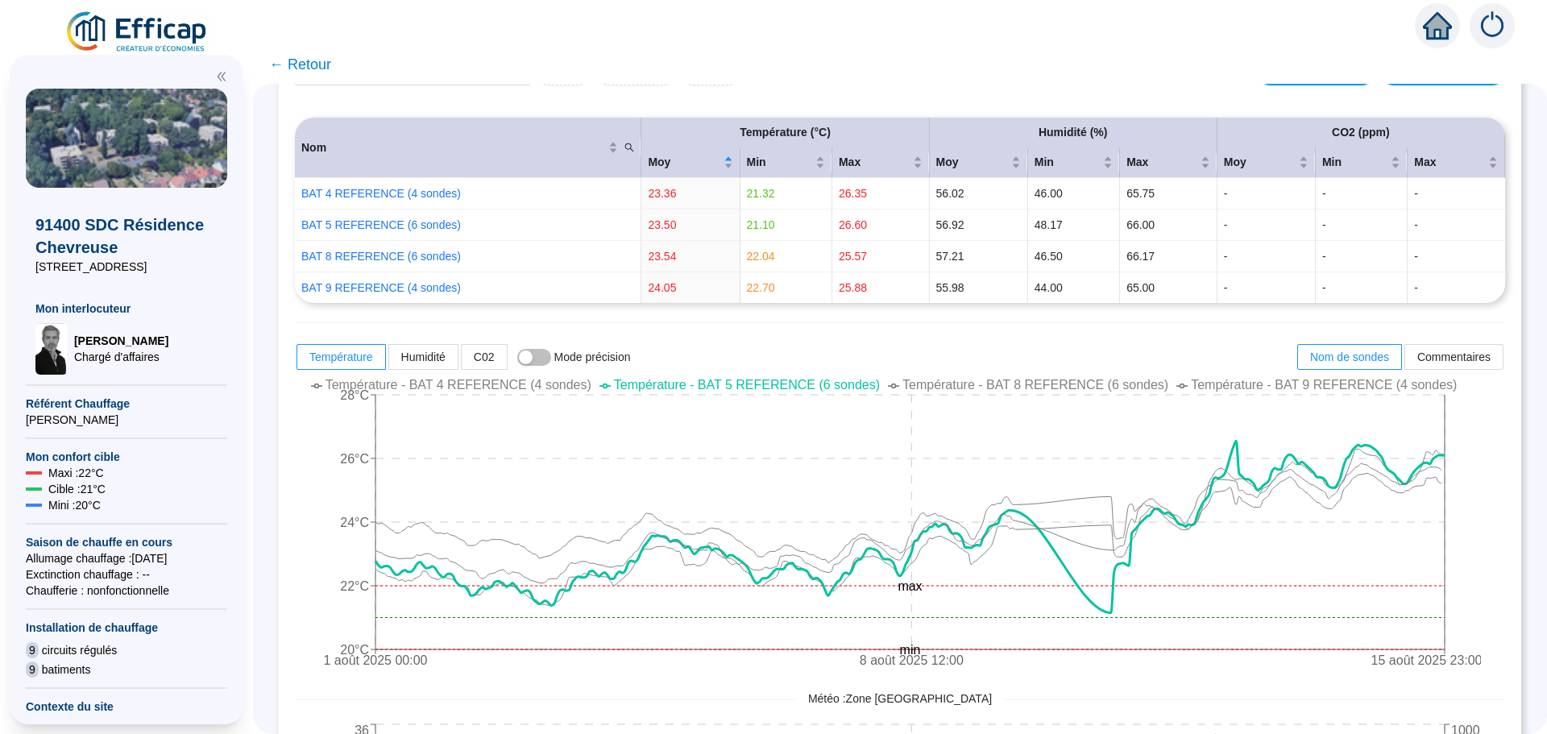
scroll to position [242, 0]
click at [331, 64] on span "← Retour" at bounding box center [300, 64] width 62 height 23
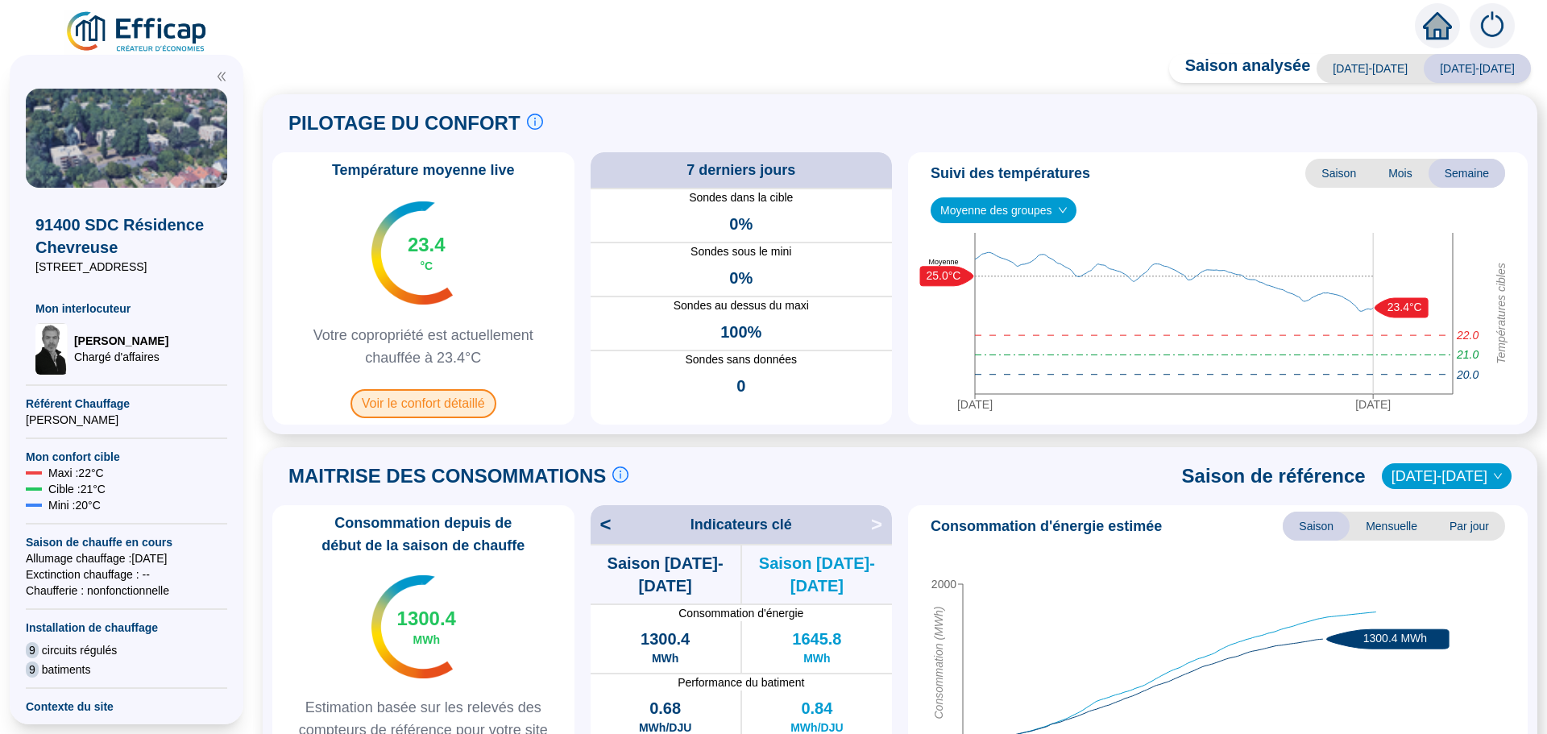
click at [401, 404] on span "Voir le confort détaillé" at bounding box center [424, 403] width 146 height 29
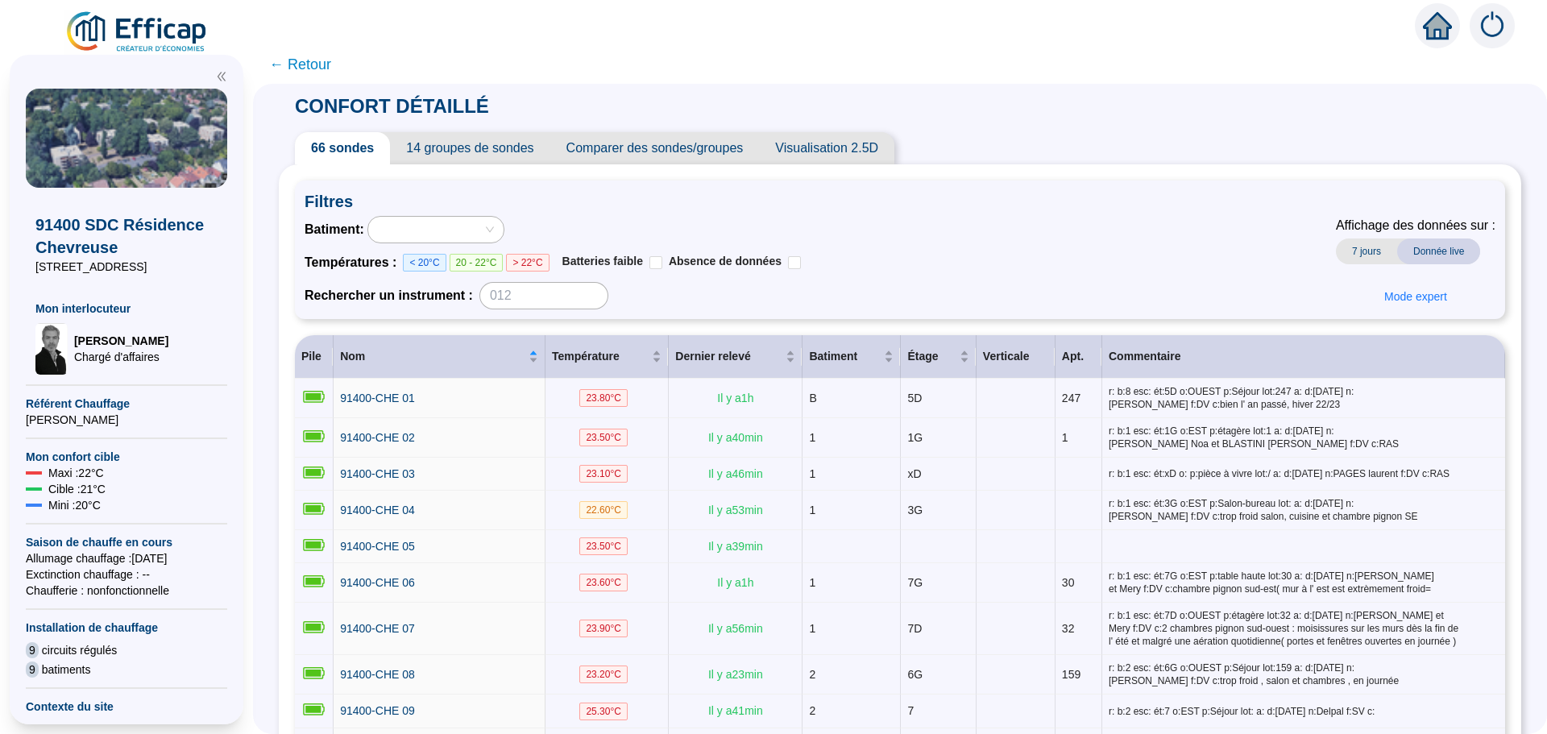
click at [703, 149] on span "Comparer des sondes/groupes" at bounding box center [654, 148] width 209 height 32
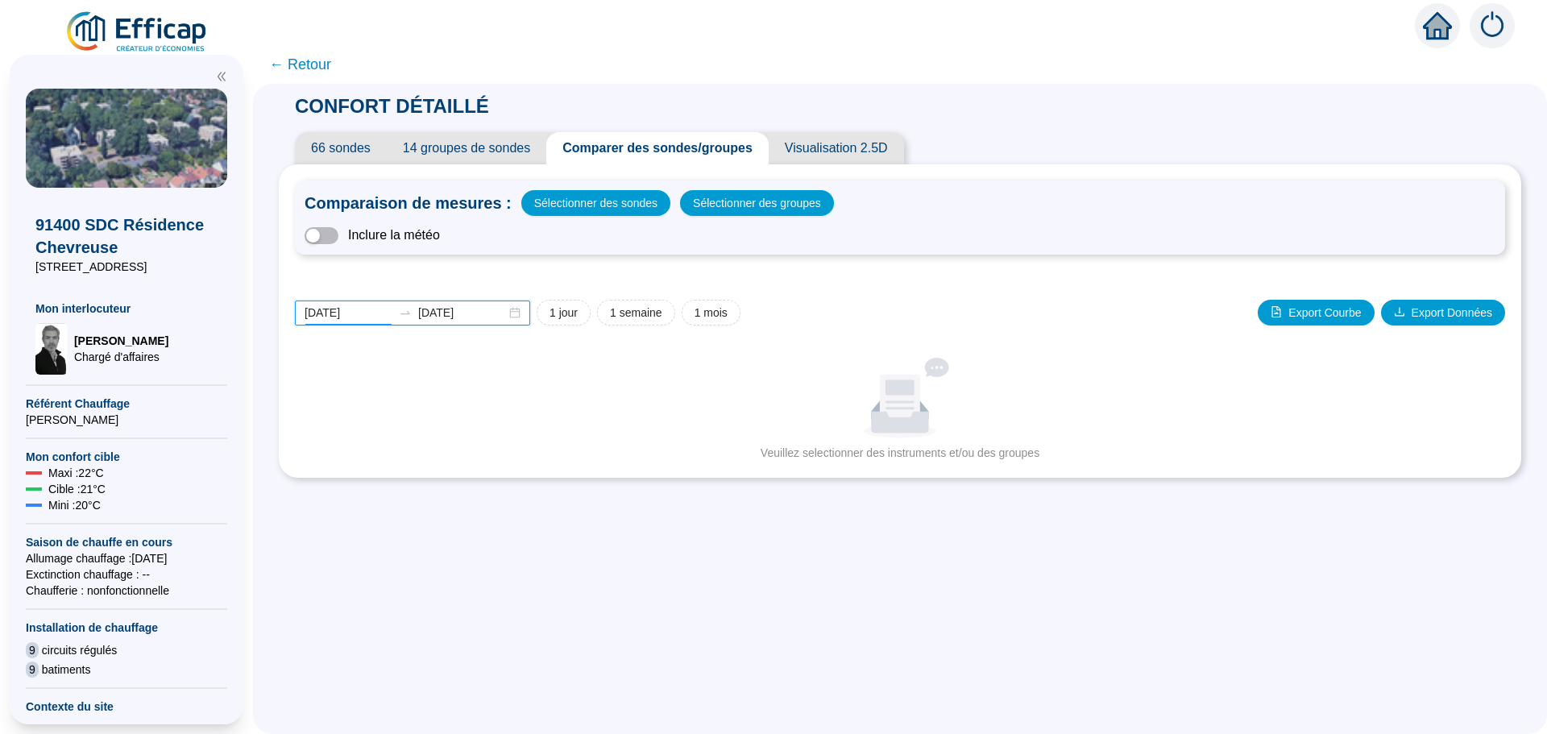
click at [375, 314] on input "[DATE]" at bounding box center [349, 313] width 88 height 17
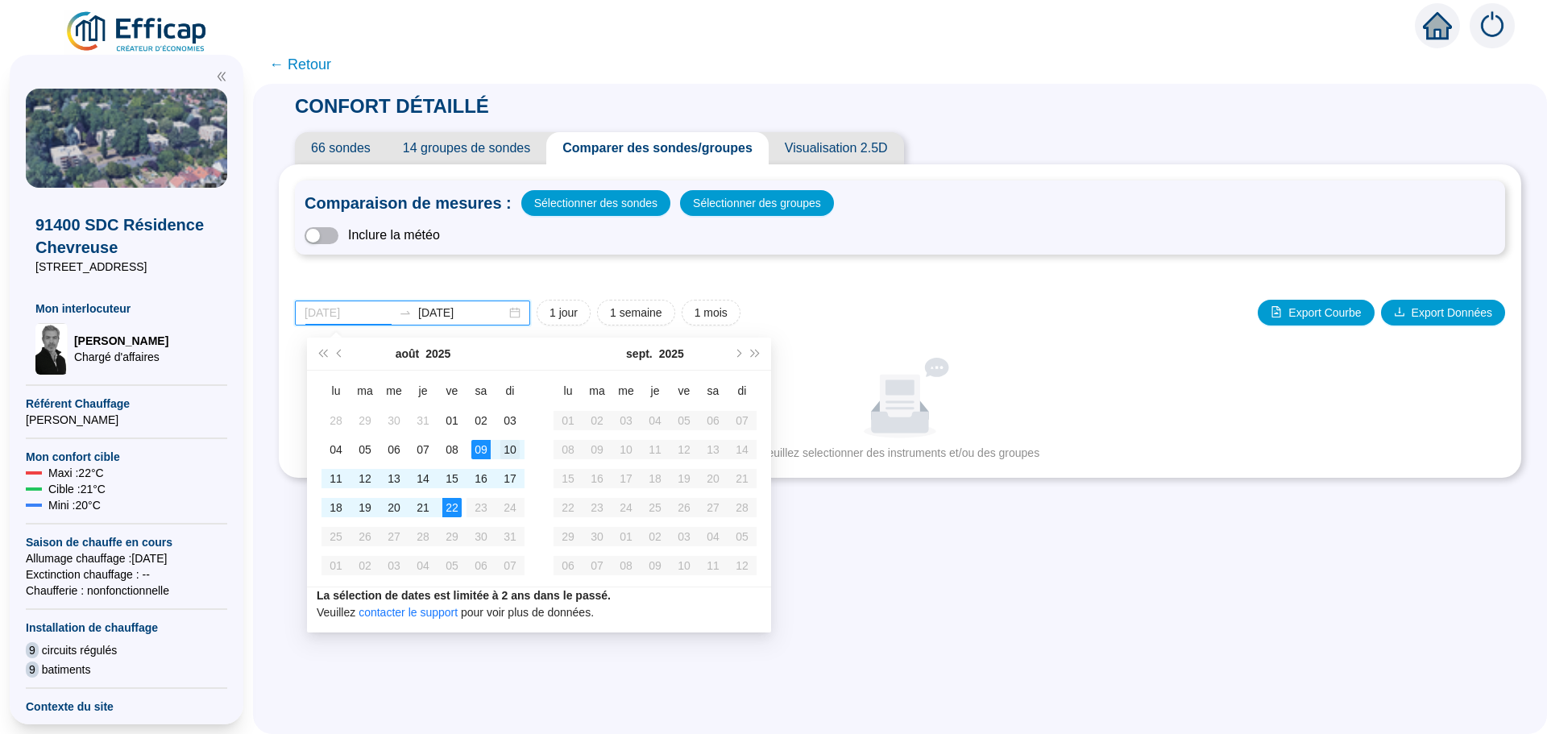
type input "[DATE]"
click at [502, 454] on div "10" at bounding box center [509, 449] width 19 height 19
type input "[DATE]"
click at [457, 472] on div "15" at bounding box center [451, 478] width 19 height 19
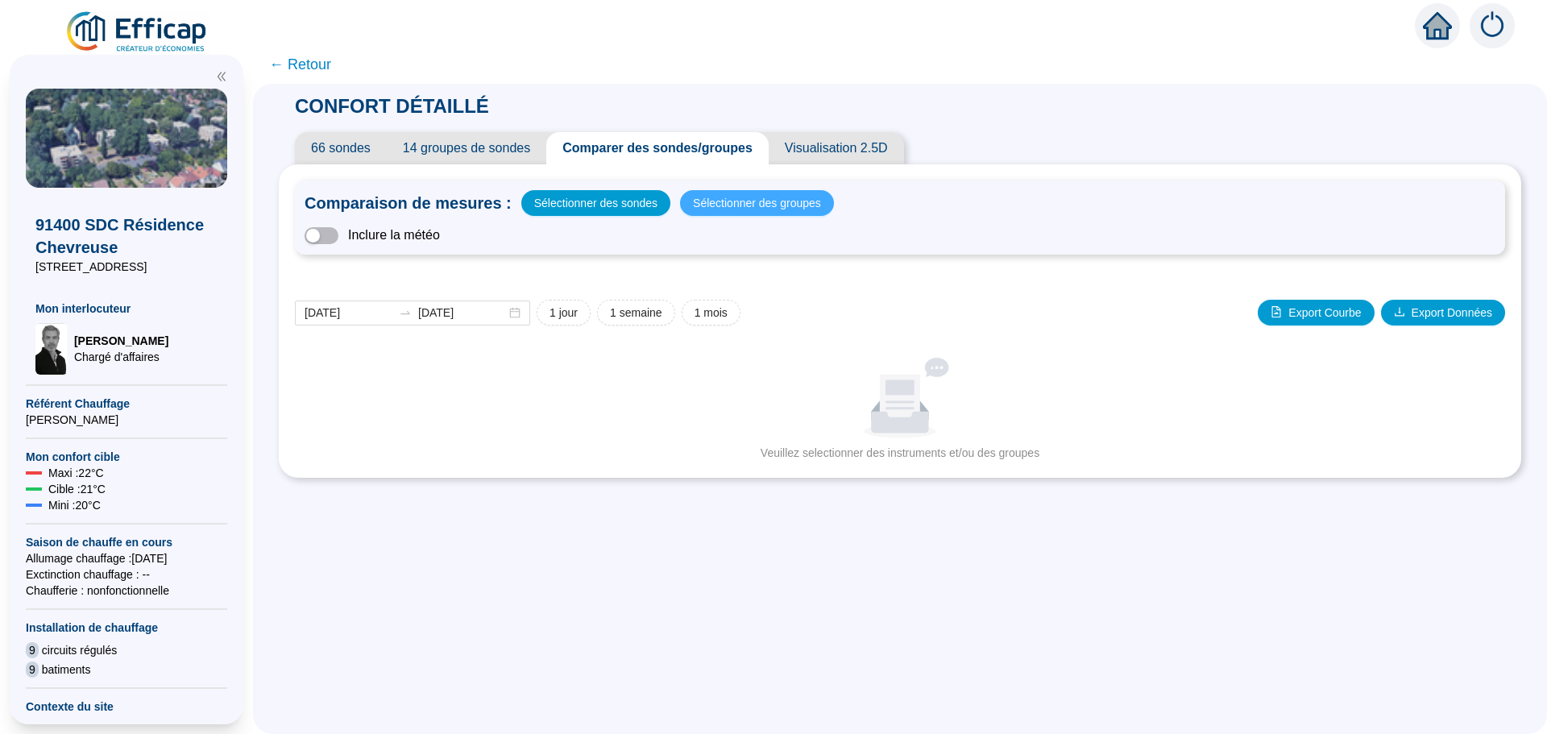
click at [703, 200] on span "Sélectionner des groupes" at bounding box center [757, 203] width 128 height 23
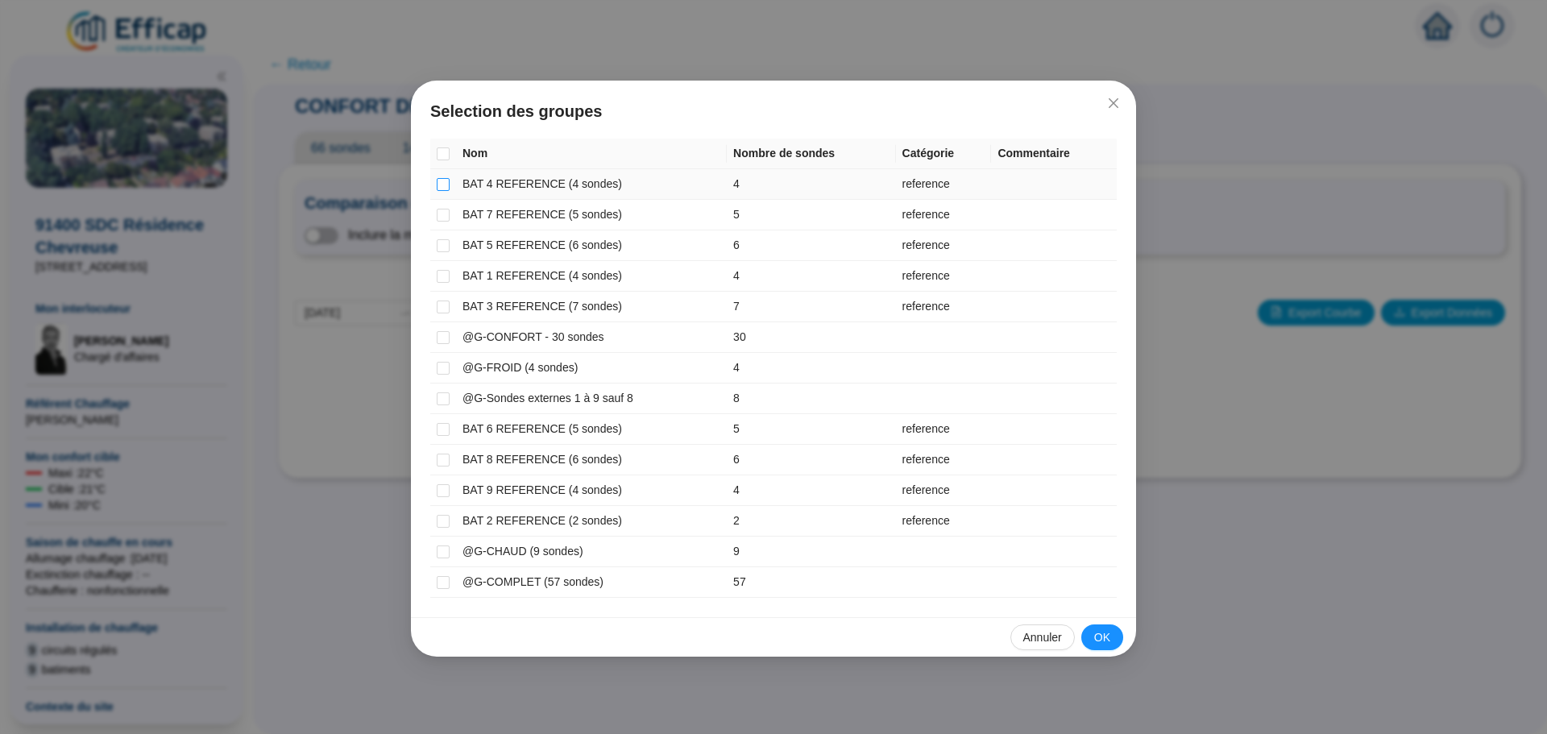
click at [438, 185] on input "checkbox" at bounding box center [443, 184] width 13 height 13
checkbox input "true"
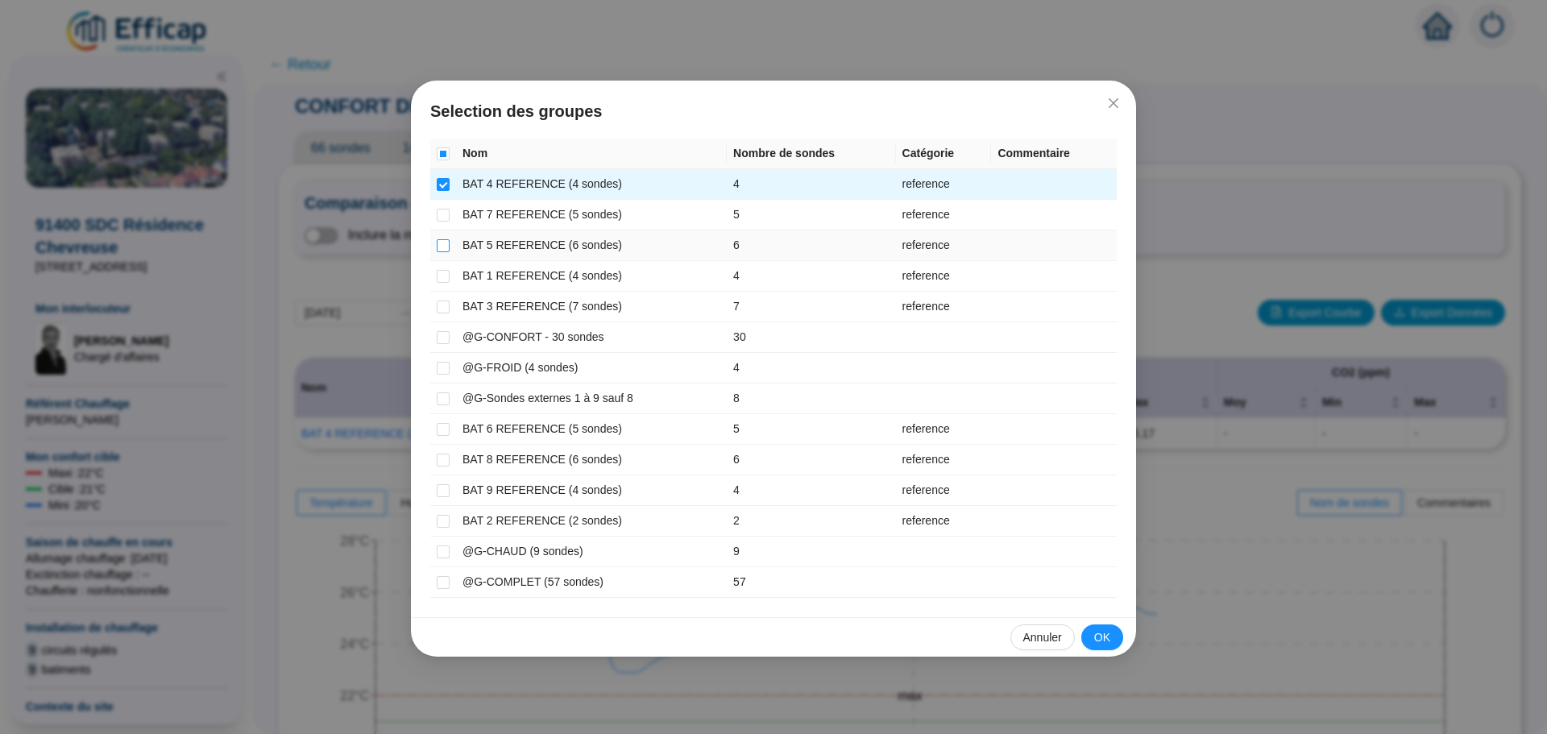
click at [447, 243] on input "checkbox" at bounding box center [443, 245] width 13 height 13
checkbox input "true"
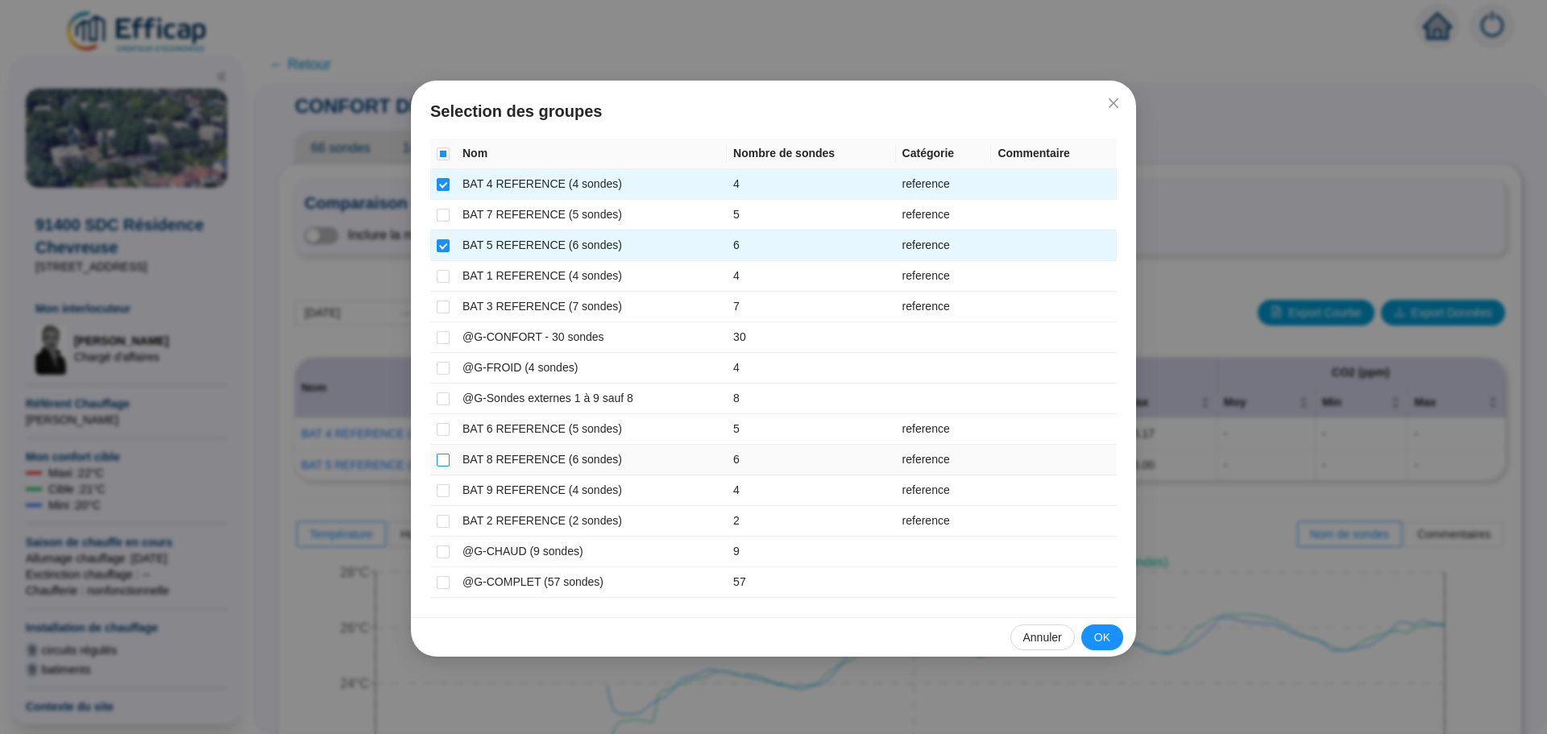
click at [441, 460] on input "checkbox" at bounding box center [443, 460] width 13 height 13
checkbox input "true"
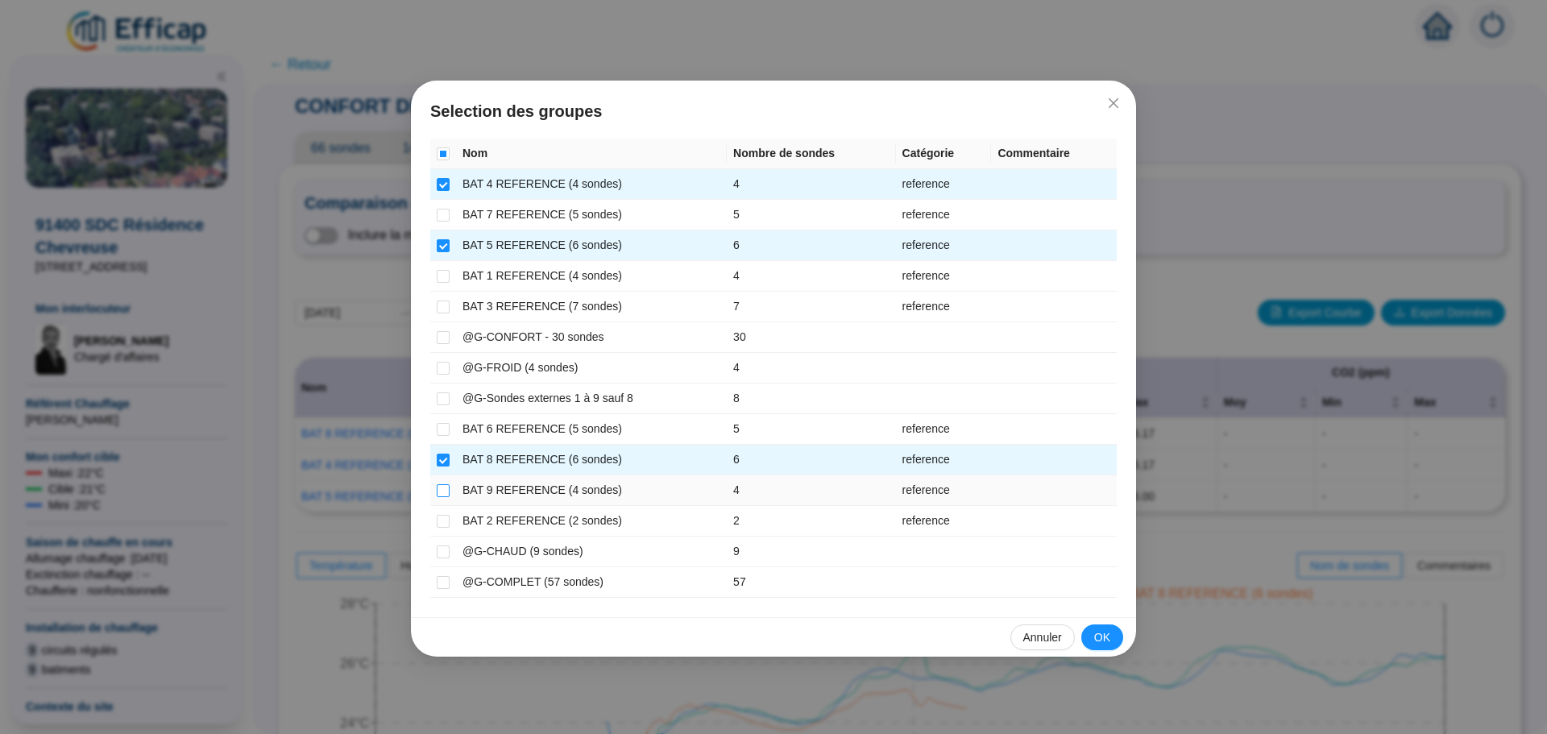
click at [437, 489] on input "checkbox" at bounding box center [443, 490] width 13 height 13
checkbox input "true"
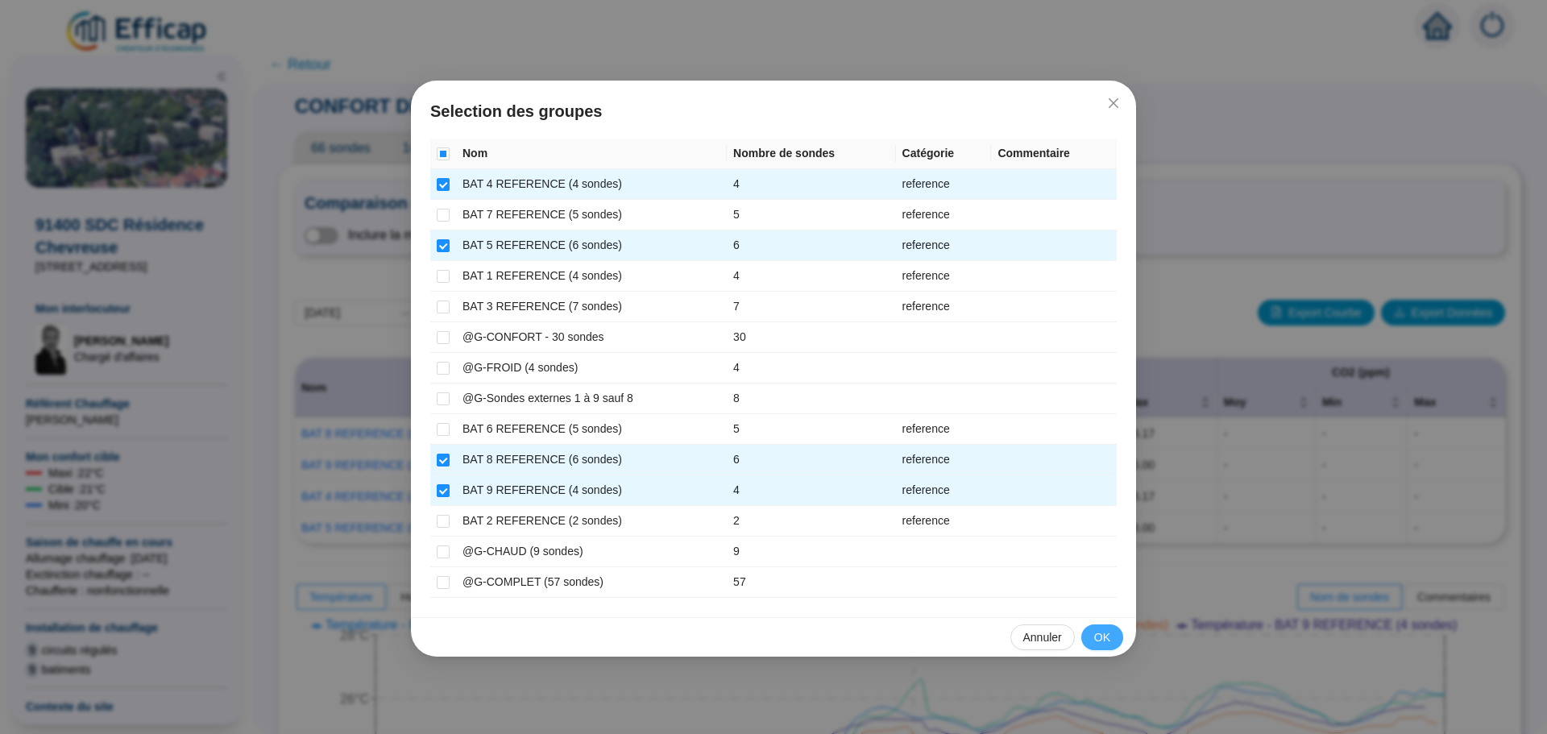
click at [1104, 633] on span "OK" at bounding box center [1102, 637] width 16 height 17
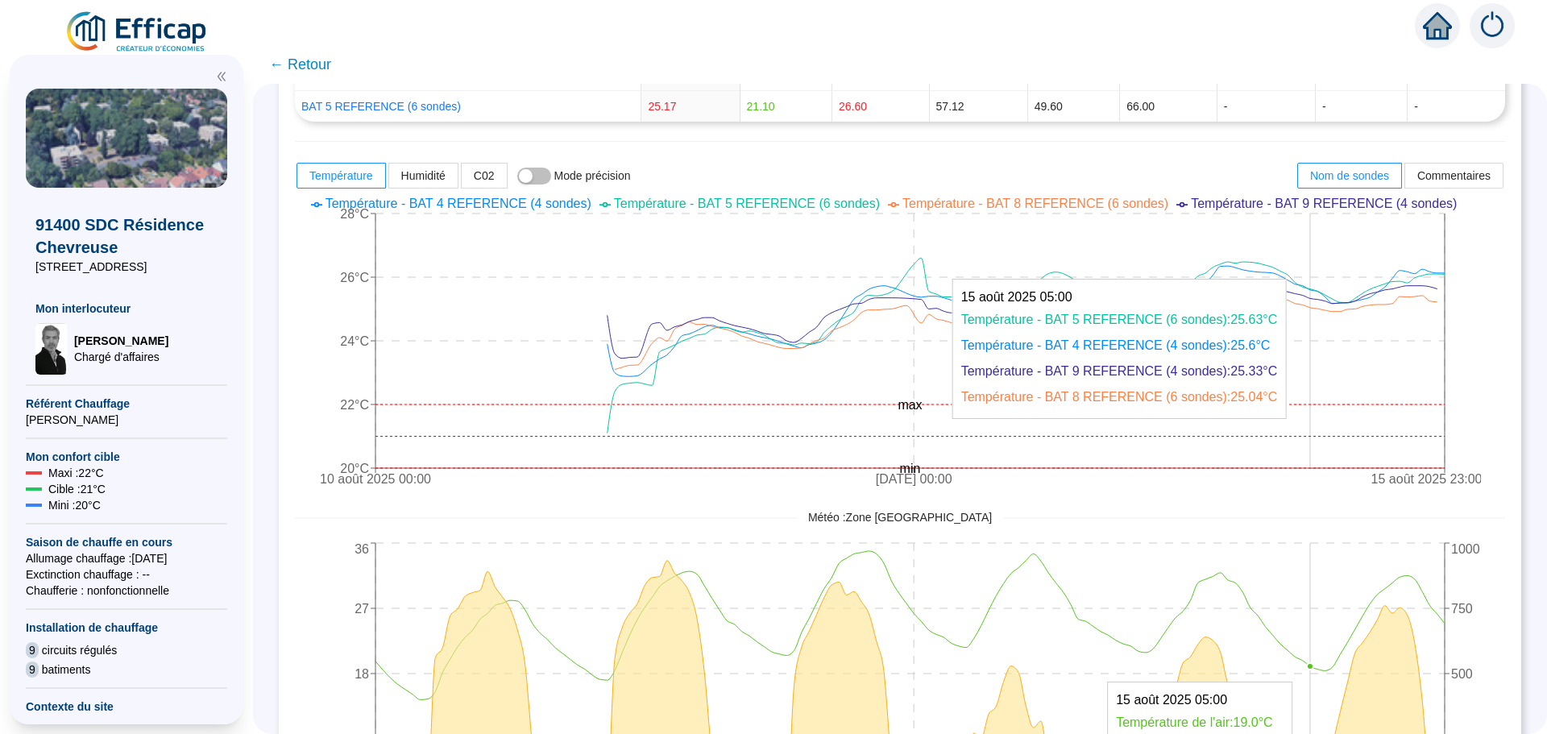
scroll to position [483, 0]
